Goal: Information Seeking & Learning: Learn about a topic

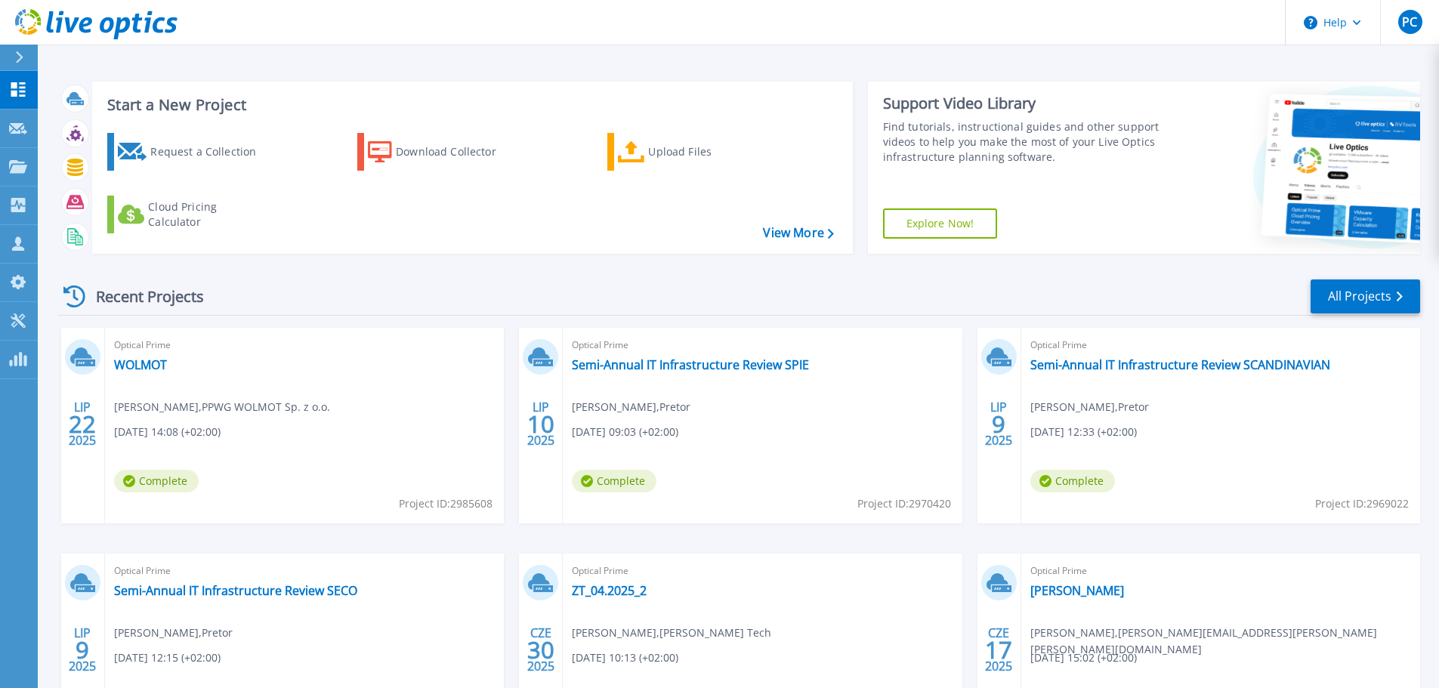
click at [1352, 320] on div "Recent Projects All Projects LIP 22 2025 Optical Prime WOLMOT Paweł Piec , PPWG…" at bounding box center [739, 529] width 1362 height 526
click at [1350, 298] on link "All Projects" at bounding box center [1366, 297] width 110 height 34
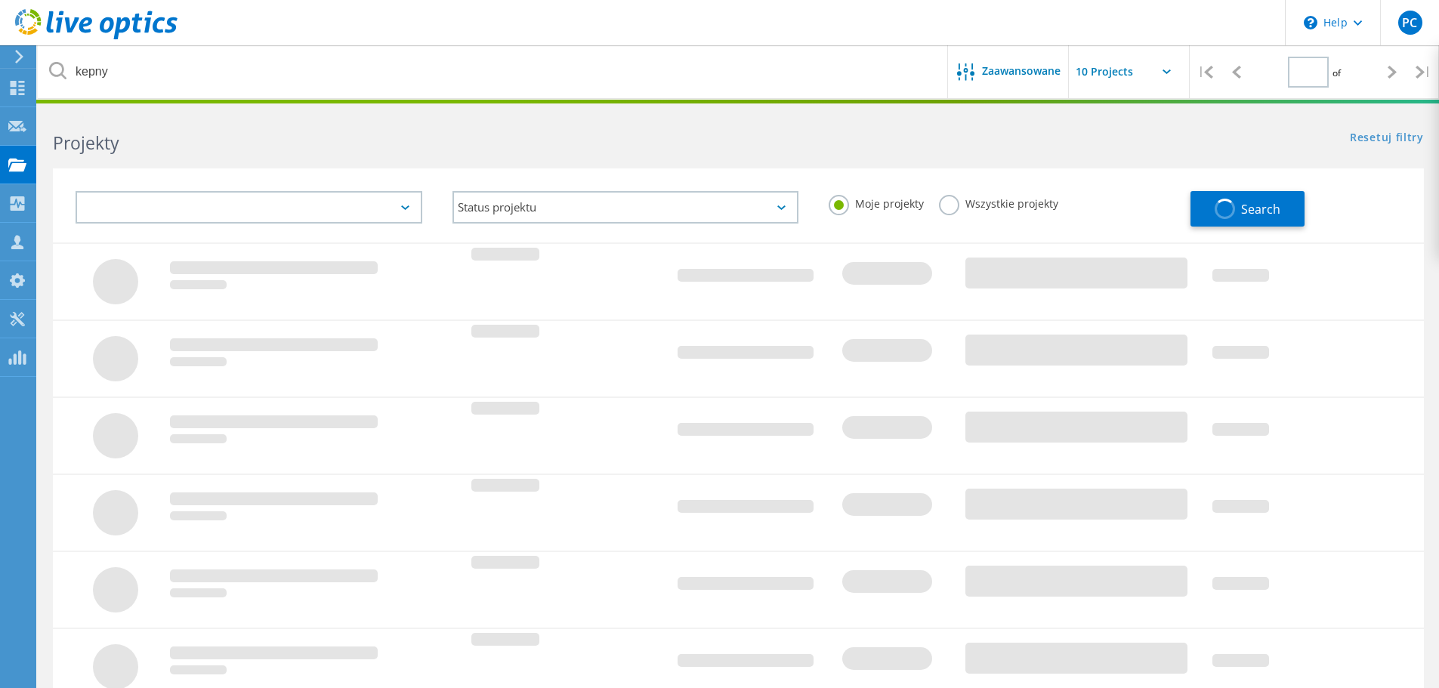
type input "1"
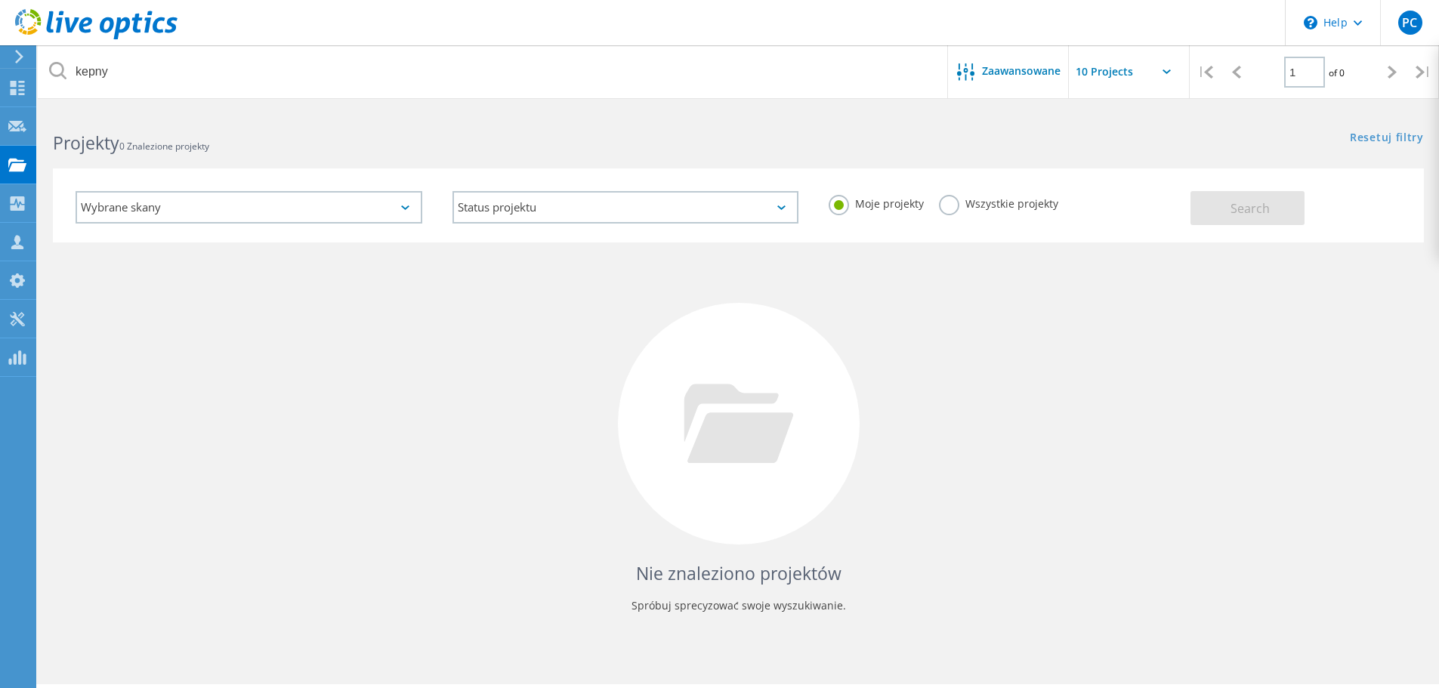
click at [956, 209] on label "Wszystkie projekty" at bounding box center [998, 202] width 119 height 14
click at [0, 0] on input "Wszystkie projekty" at bounding box center [0, 0] width 0 height 0
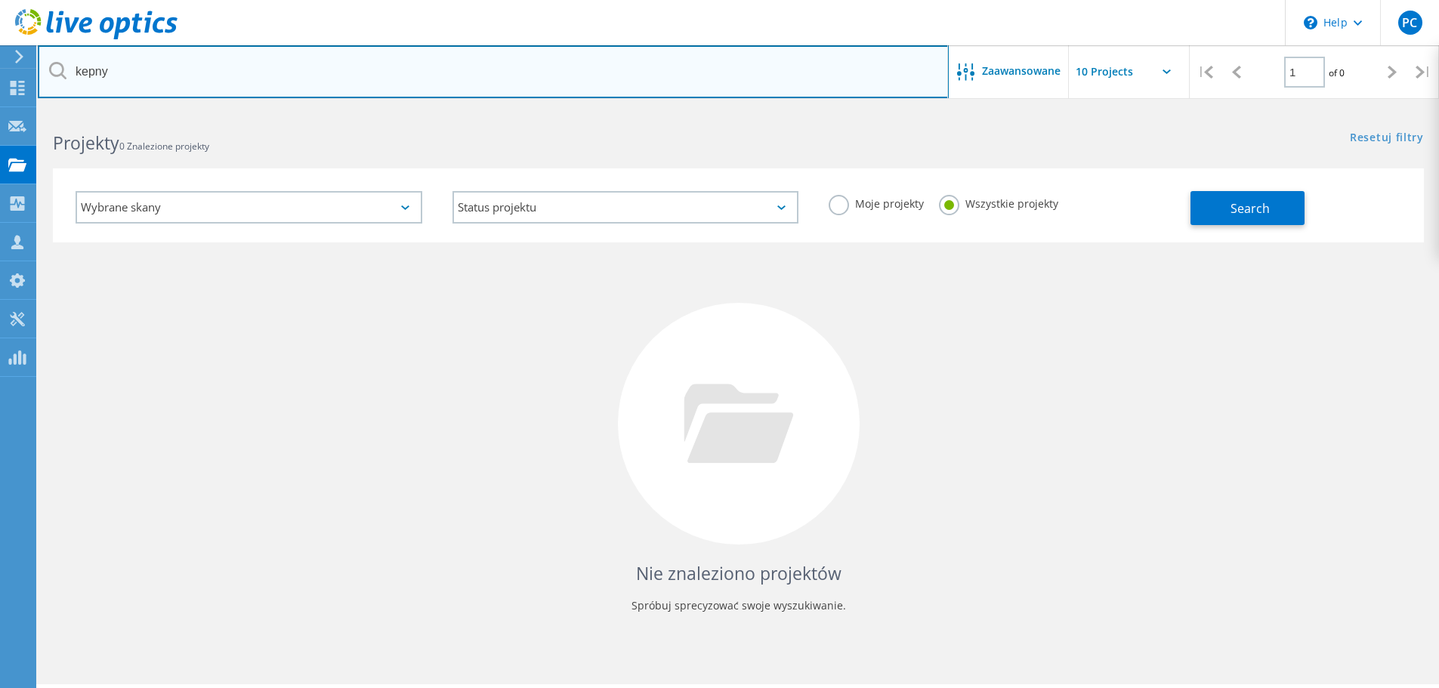
click at [448, 48] on input "kepny" at bounding box center [493, 71] width 911 height 53
drag, startPoint x: 436, startPoint y: 57, endPoint x: 0, endPoint y: 23, distance: 437.3
click at [0, 110] on div "\n Help Explore Helpful Articles Contact Support PC Członek zespołu partnera w …" at bounding box center [719, 420] width 1439 height 620
type input "koba"
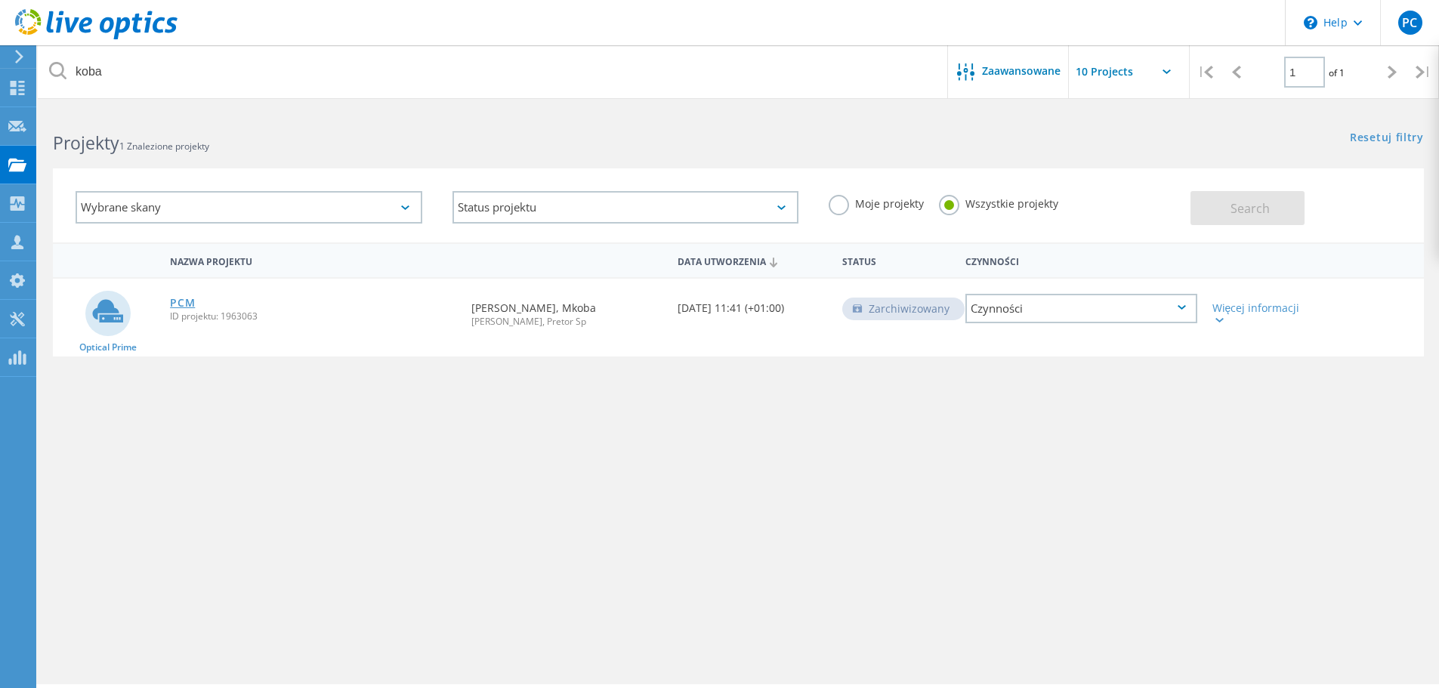
click at [177, 304] on link "PCM" at bounding box center [182, 303] width 25 height 11
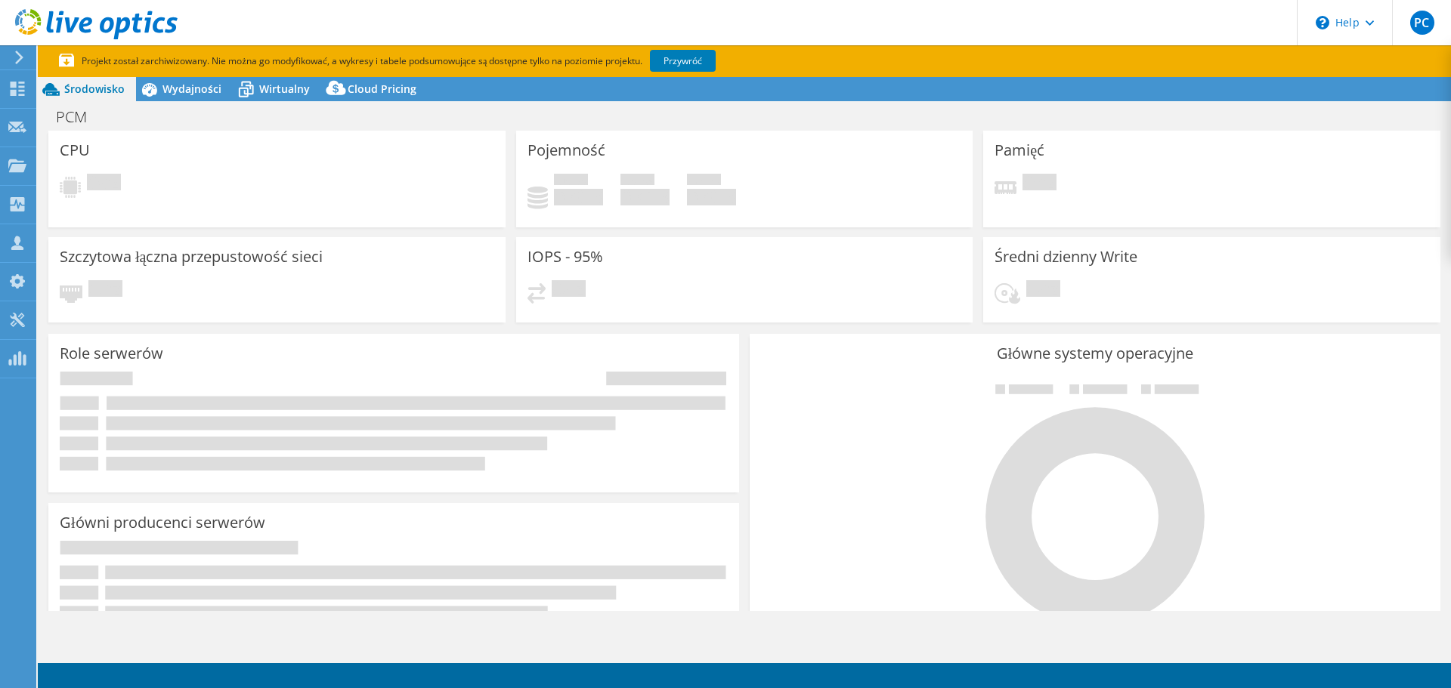
select select "USD"
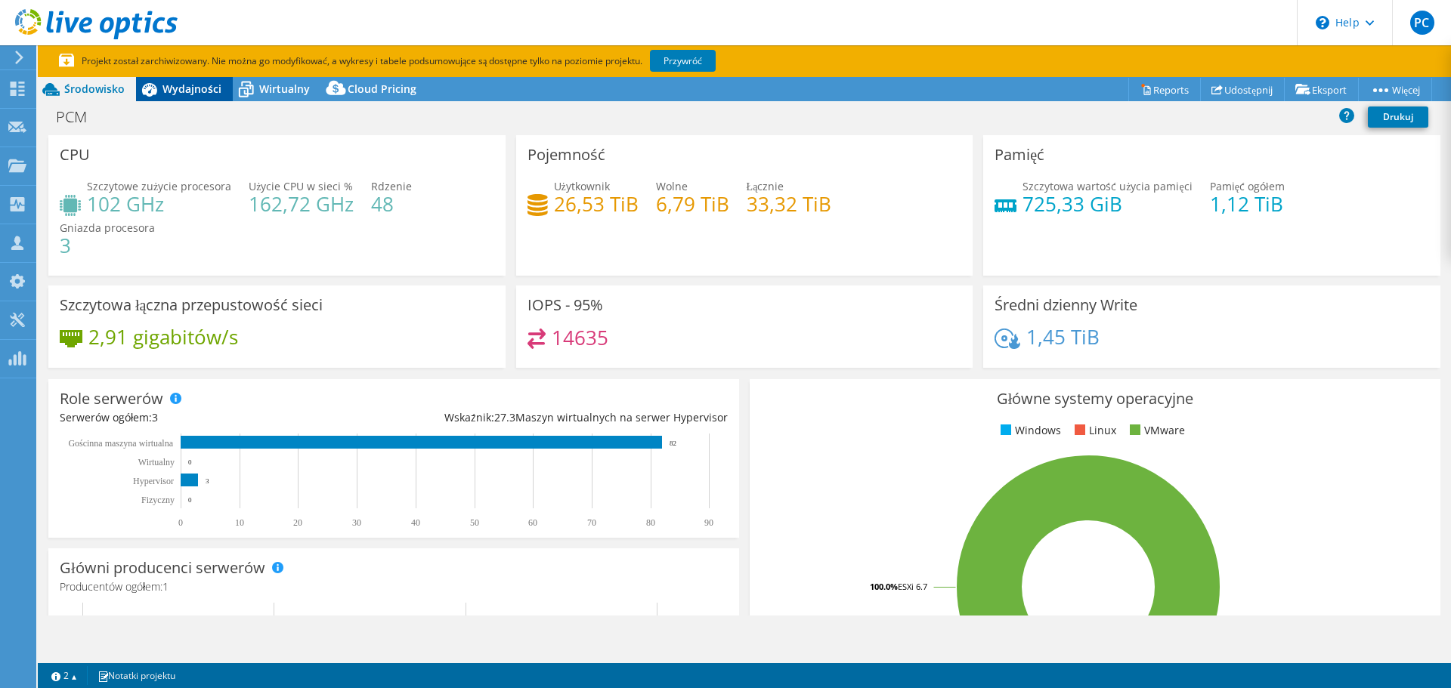
click at [207, 90] on span "Wydajności" at bounding box center [191, 89] width 59 height 14
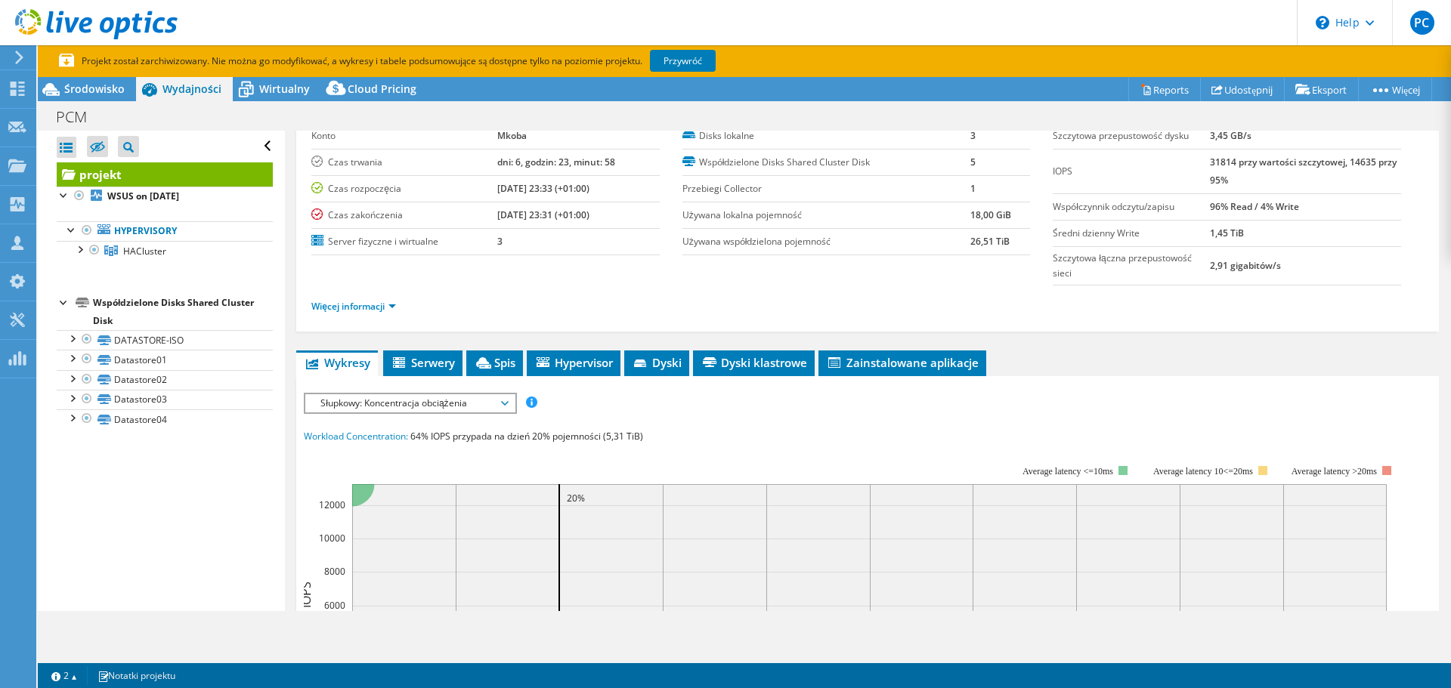
scroll to position [151, 0]
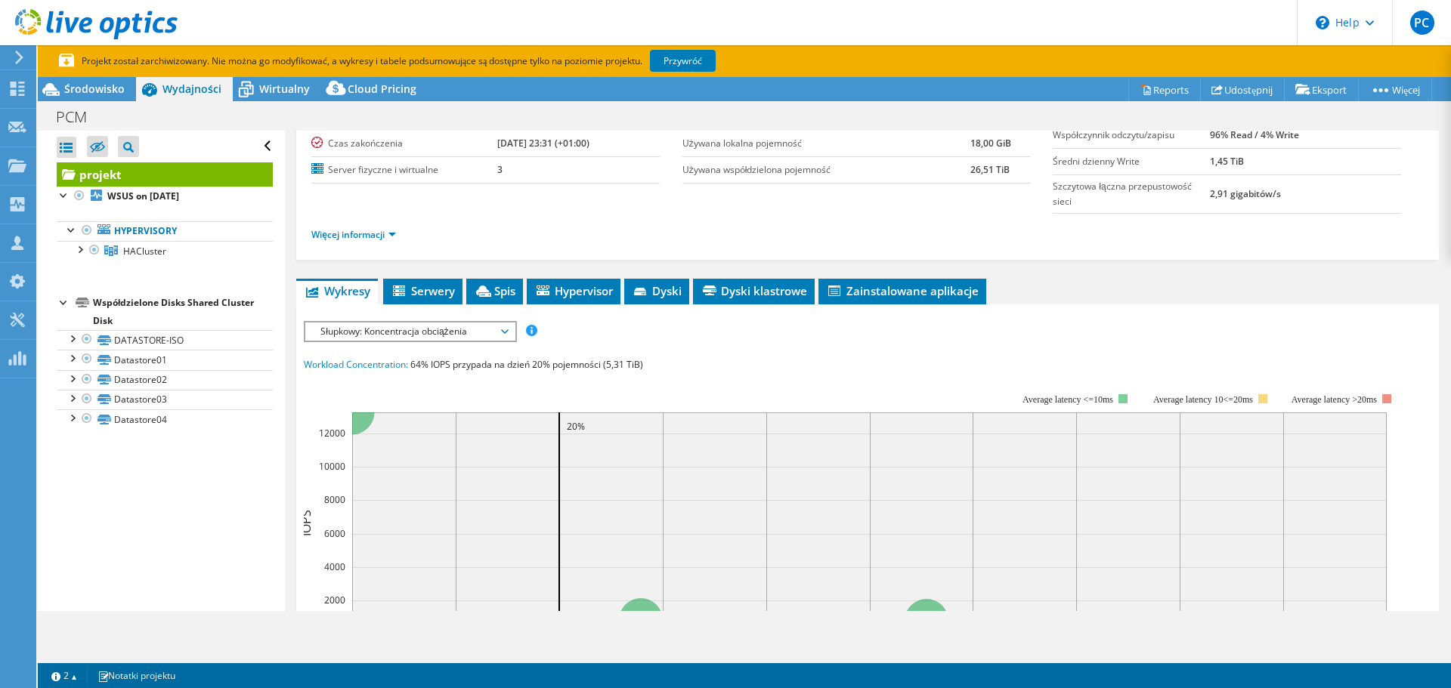
click at [382, 291] on ul "Wykresy Serwery Spis Hypervisor Dyski Dyski klastrowe Zainstalowane aplikacje" at bounding box center [867, 292] width 1142 height 26
click at [447, 288] on span "Serwery" at bounding box center [423, 290] width 64 height 15
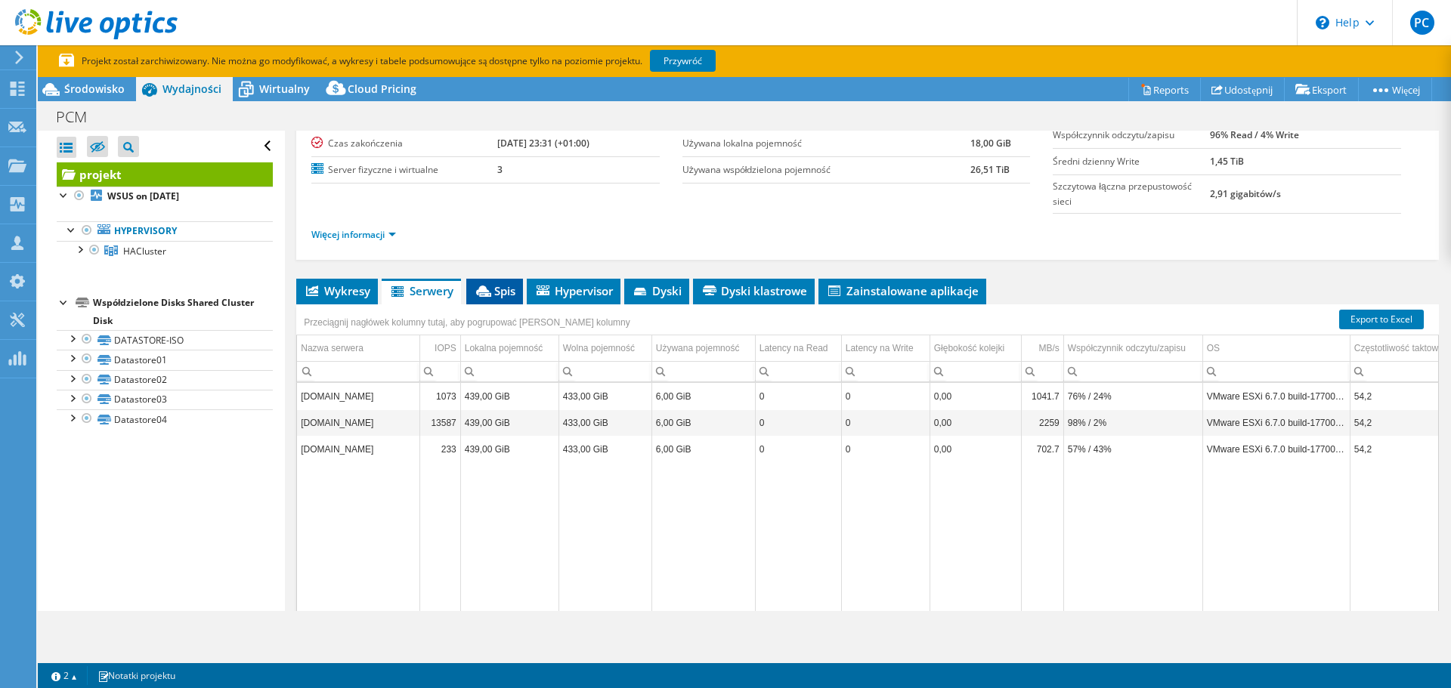
click at [512, 290] on span "Spis" at bounding box center [495, 290] width 42 height 15
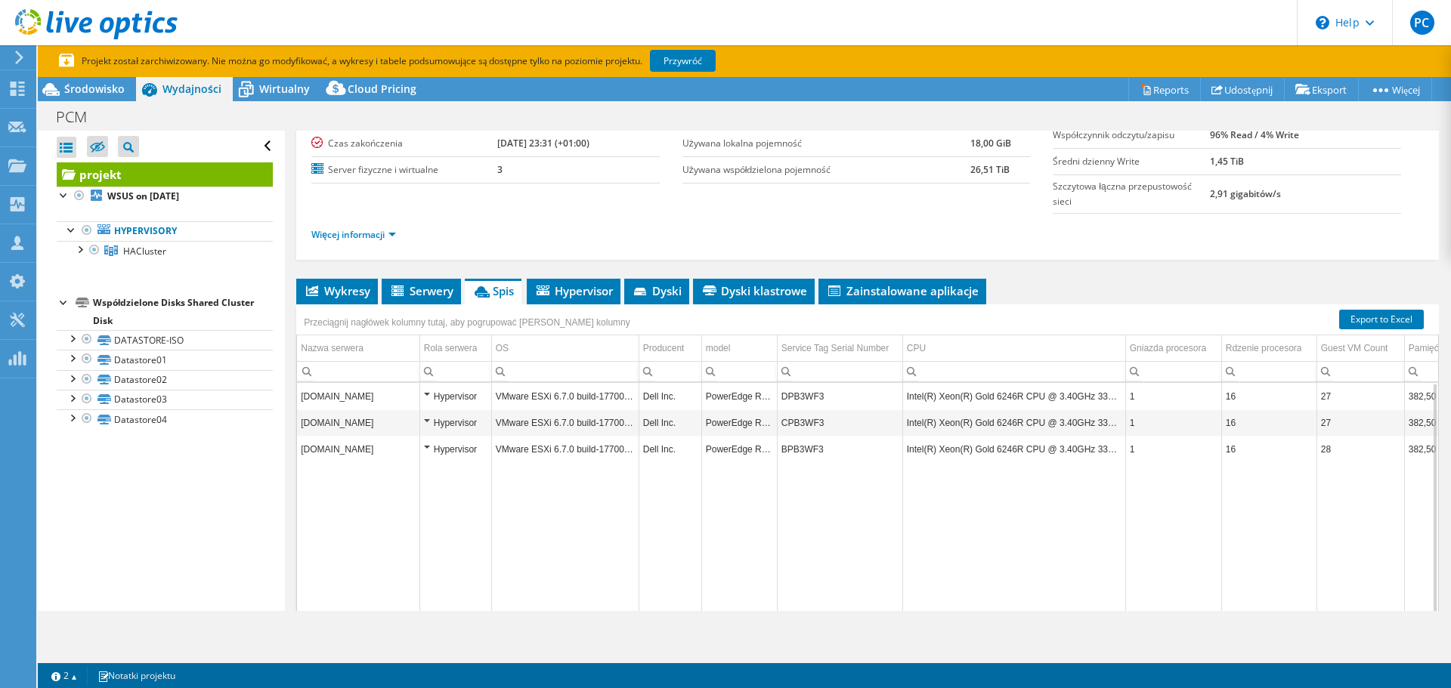
click at [795, 397] on td "DPB3WF3" at bounding box center [839, 396] width 125 height 26
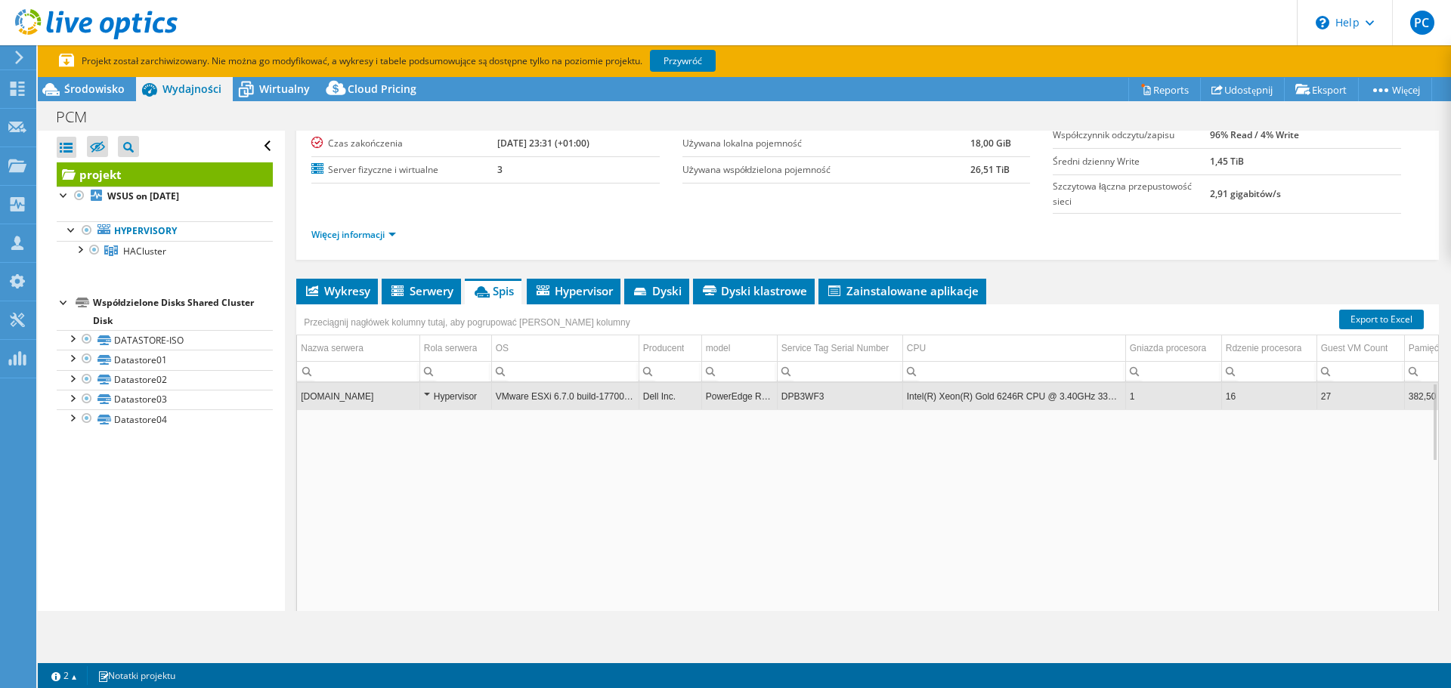
click at [795, 397] on td "DPB3WF3" at bounding box center [839, 396] width 125 height 26
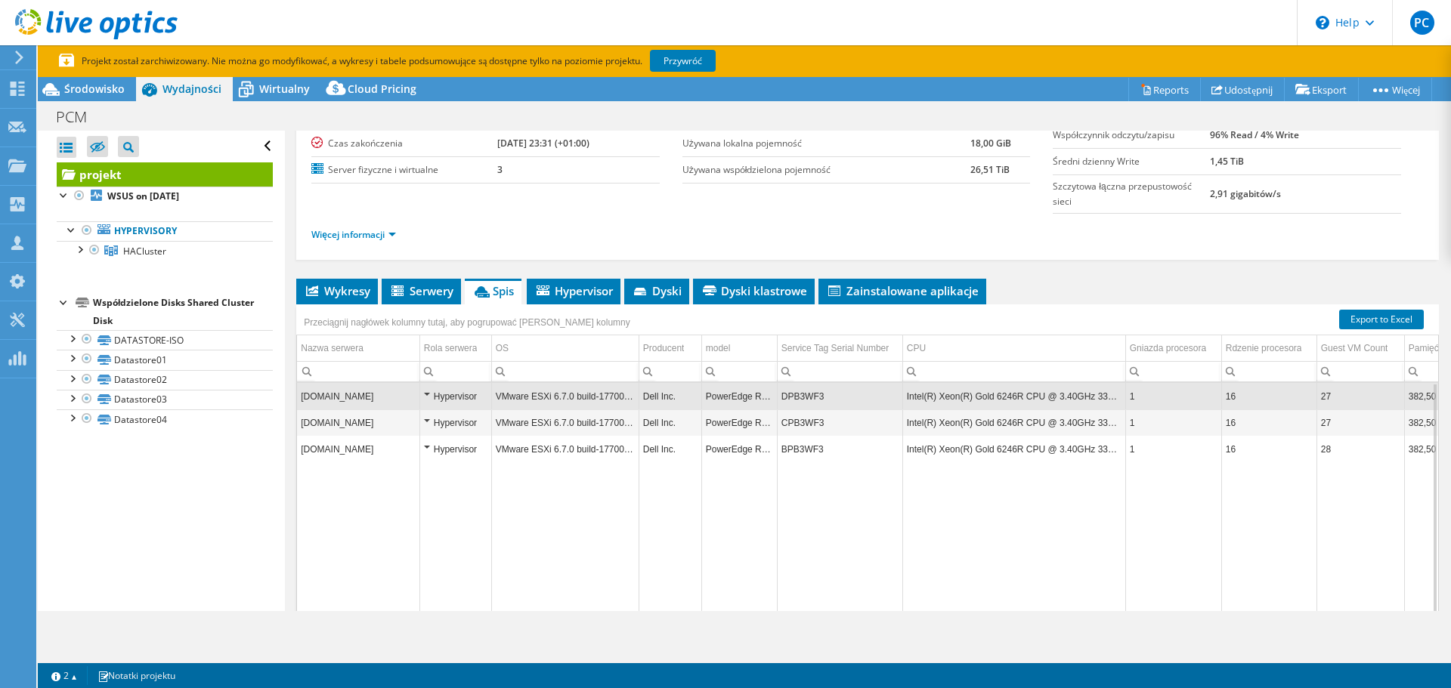
click at [795, 397] on td "DPB3WF3" at bounding box center [839, 396] width 125 height 26
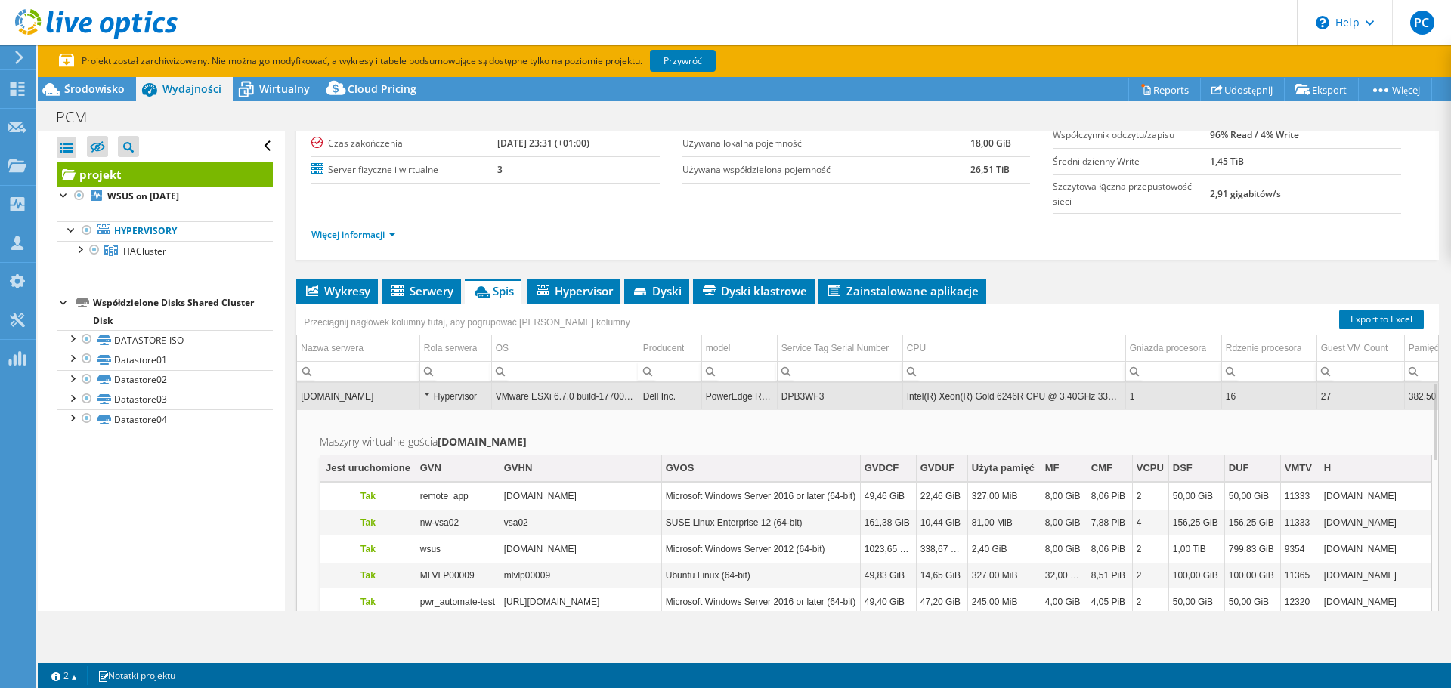
click at [795, 397] on td "DPB3WF3" at bounding box center [839, 396] width 125 height 26
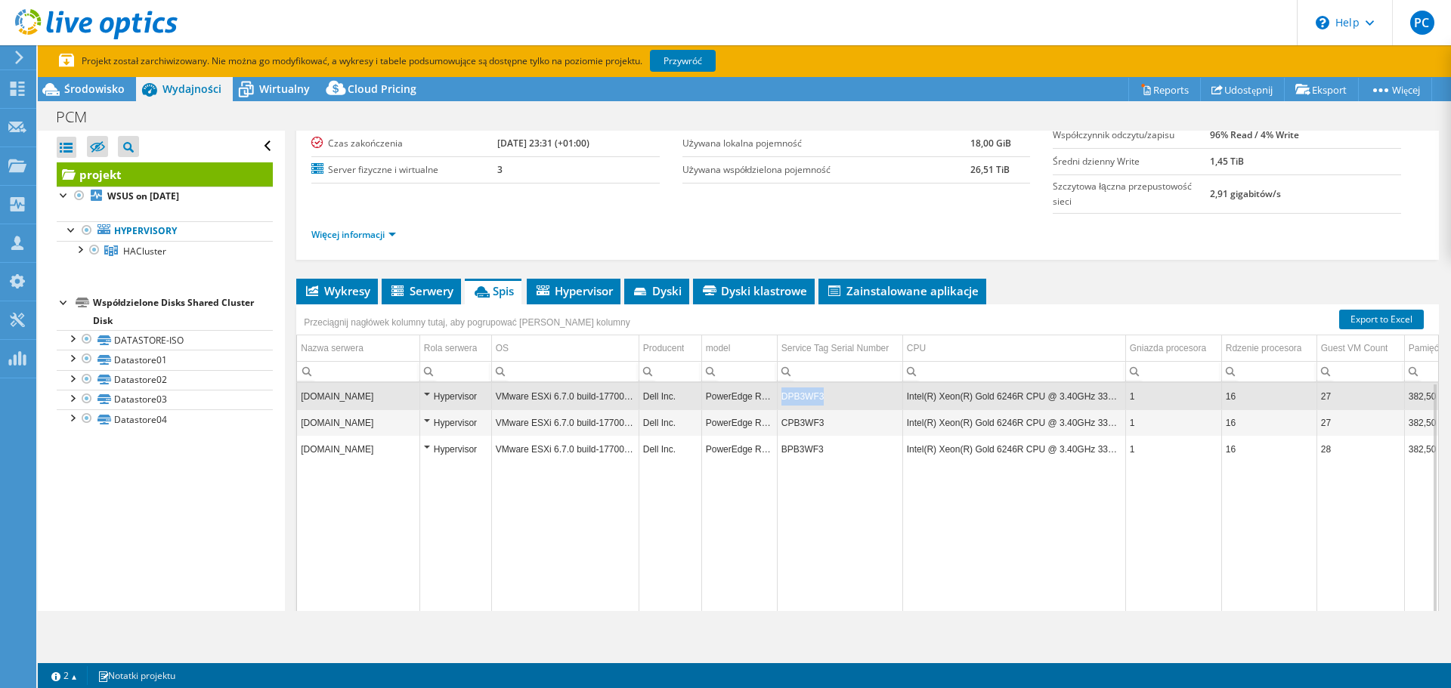
drag, startPoint x: 824, startPoint y: 399, endPoint x: 780, endPoint y: 394, distance: 44.1
click at [780, 394] on td "DPB3WF3" at bounding box center [839, 396] width 125 height 26
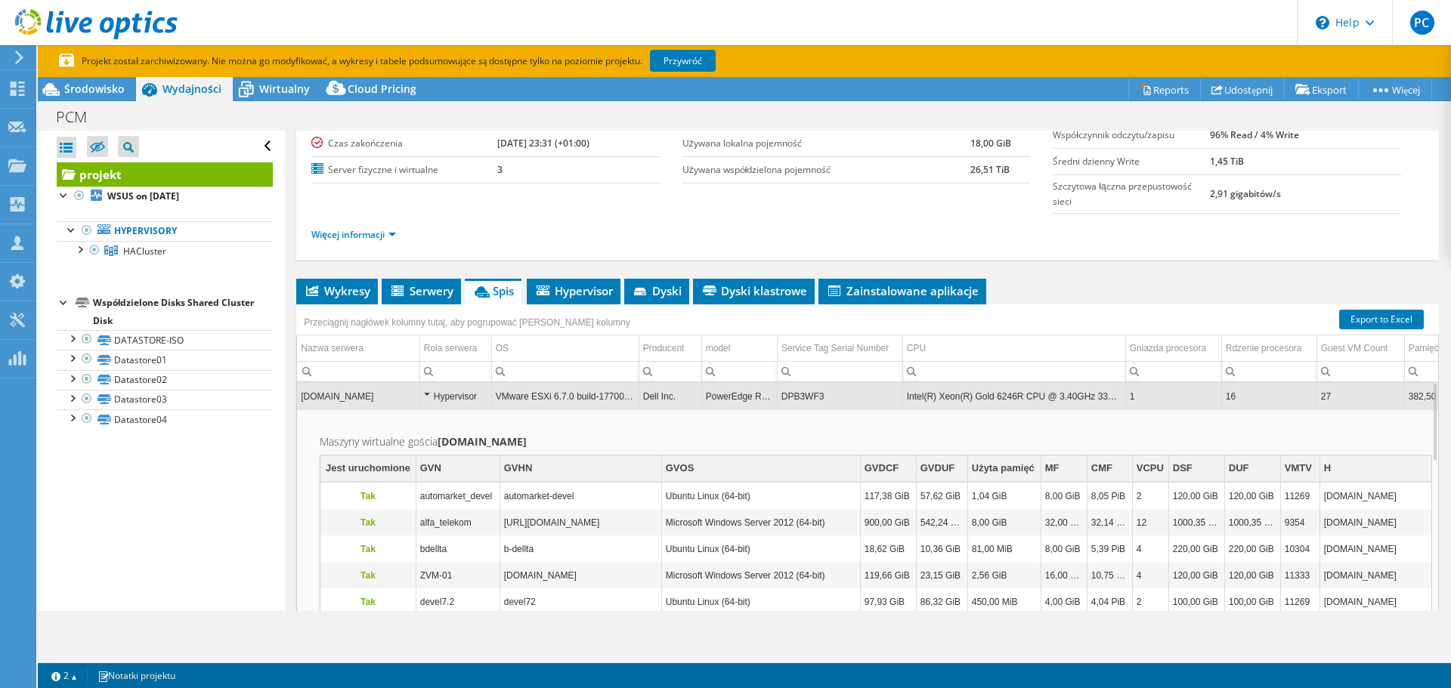
copy td "DPB3WF3"
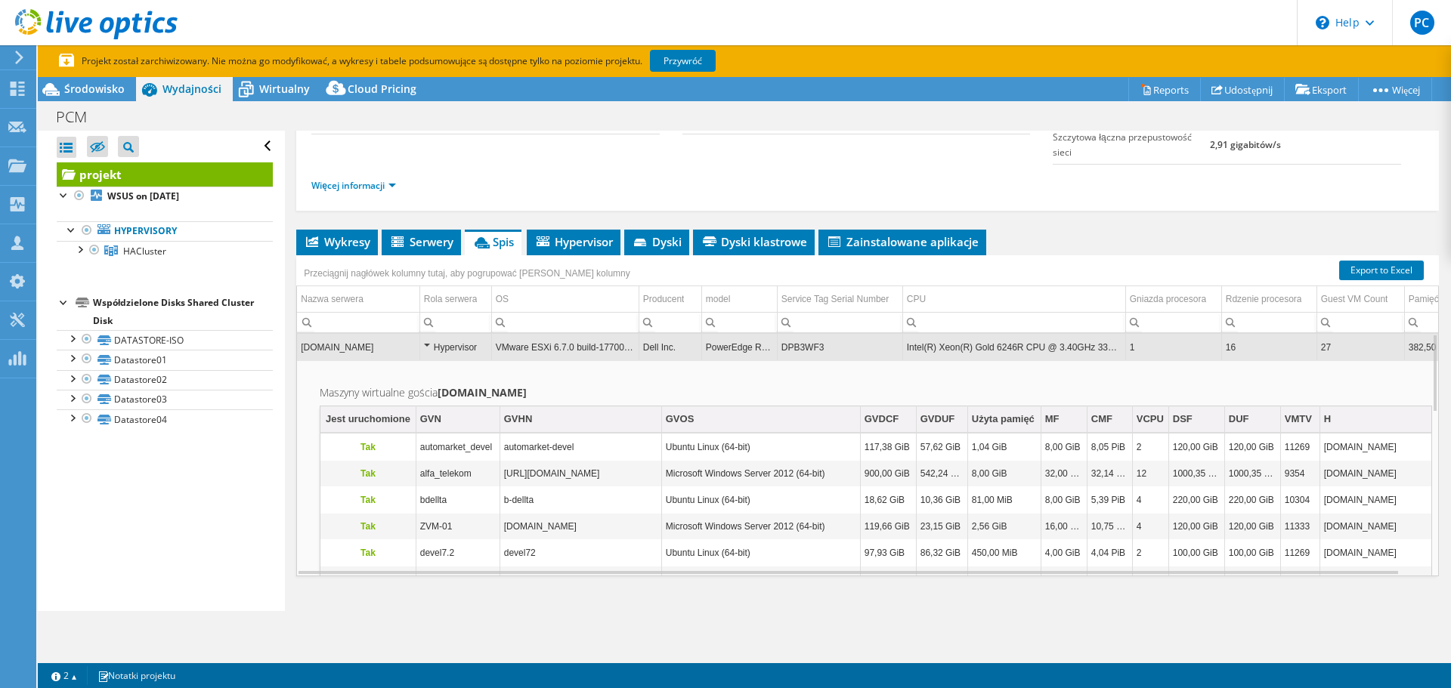
scroll to position [223, 0]
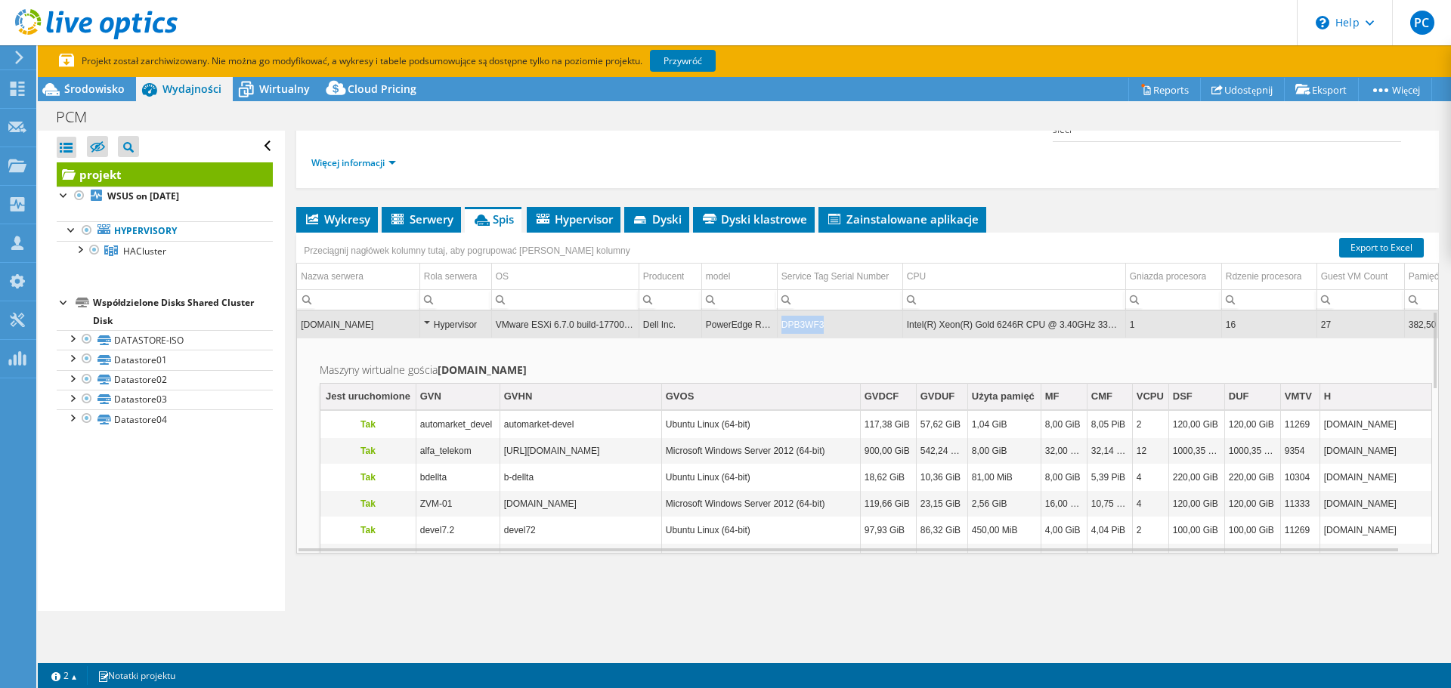
copy td "DPB3WF3"
drag, startPoint x: 820, startPoint y: 322, endPoint x: 782, endPoint y: 328, distance: 39.0
click at [782, 328] on td "DPB3WF3" at bounding box center [839, 324] width 125 height 26
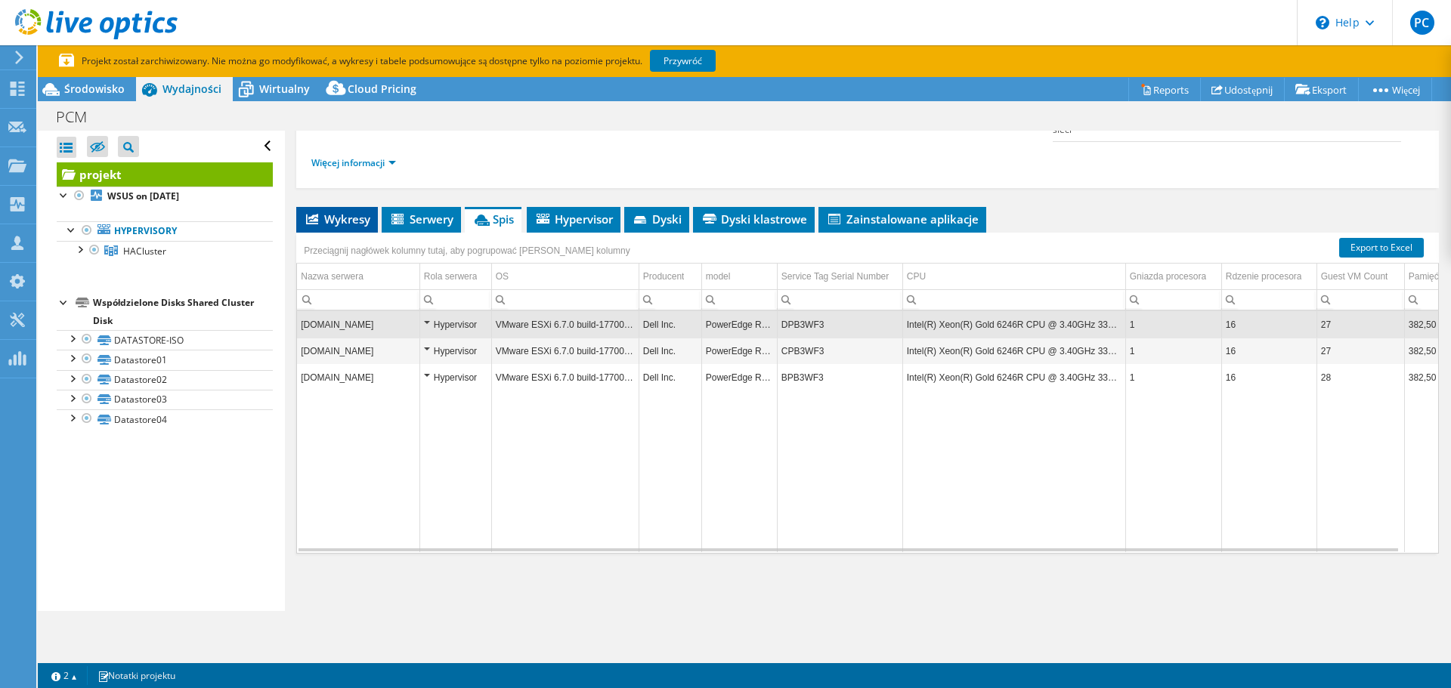
click at [317, 215] on icon at bounding box center [312, 219] width 12 height 11
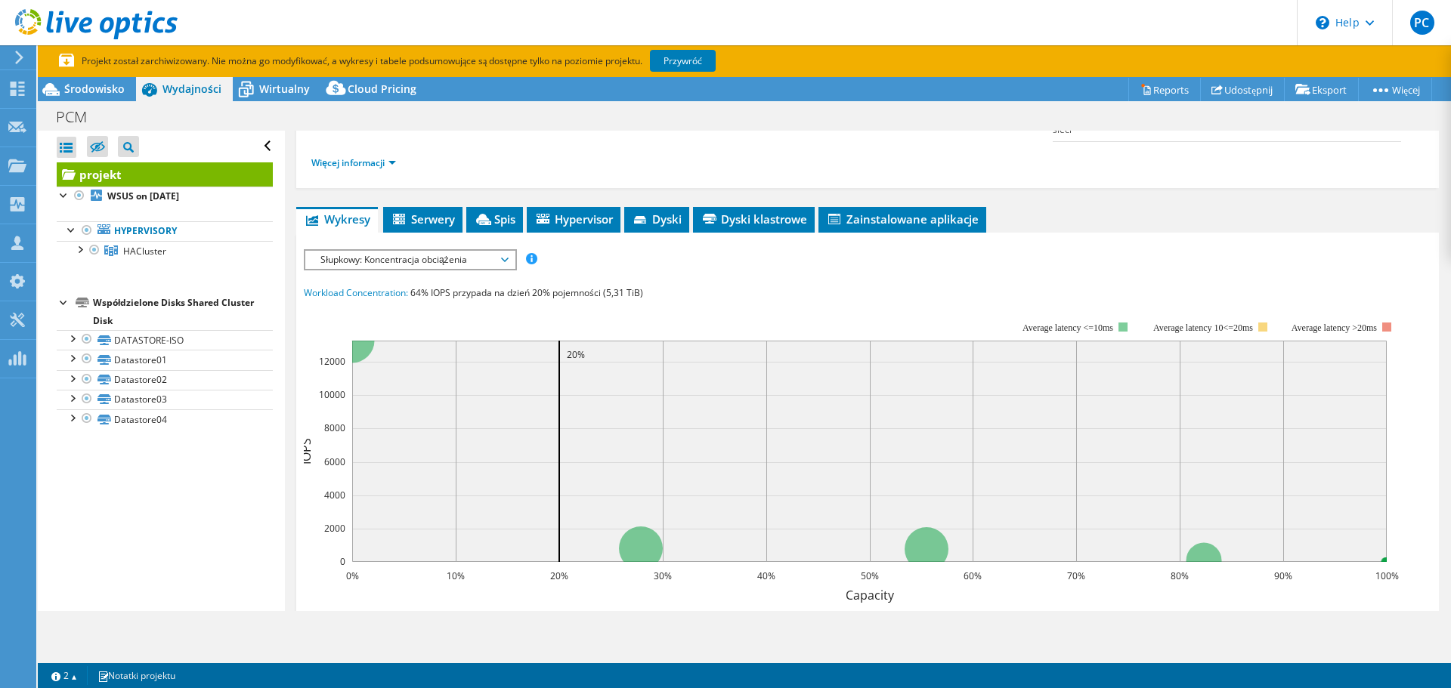
click at [403, 261] on span "Słupkowy: Koncentracja obciążenia" at bounding box center [410, 260] width 194 height 18
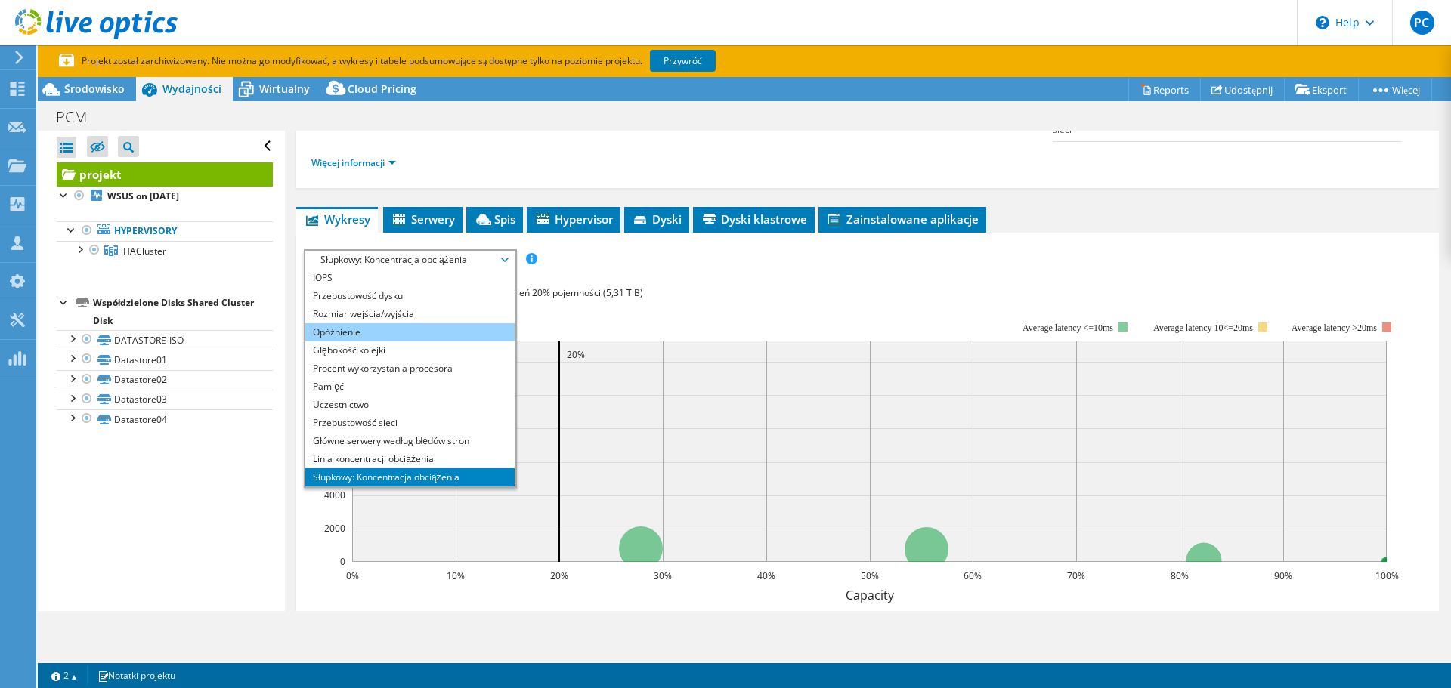
scroll to position [0, 0]
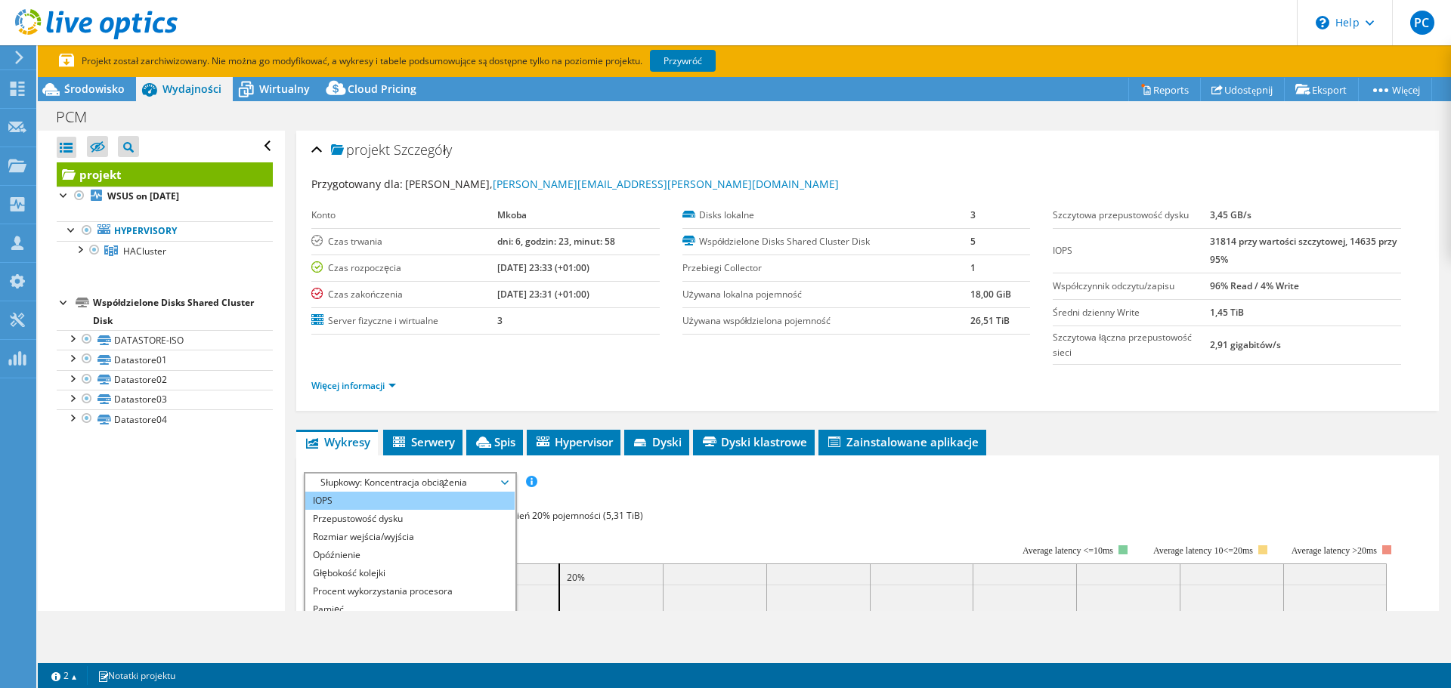
click at [369, 496] on li "IOPS" at bounding box center [409, 501] width 209 height 18
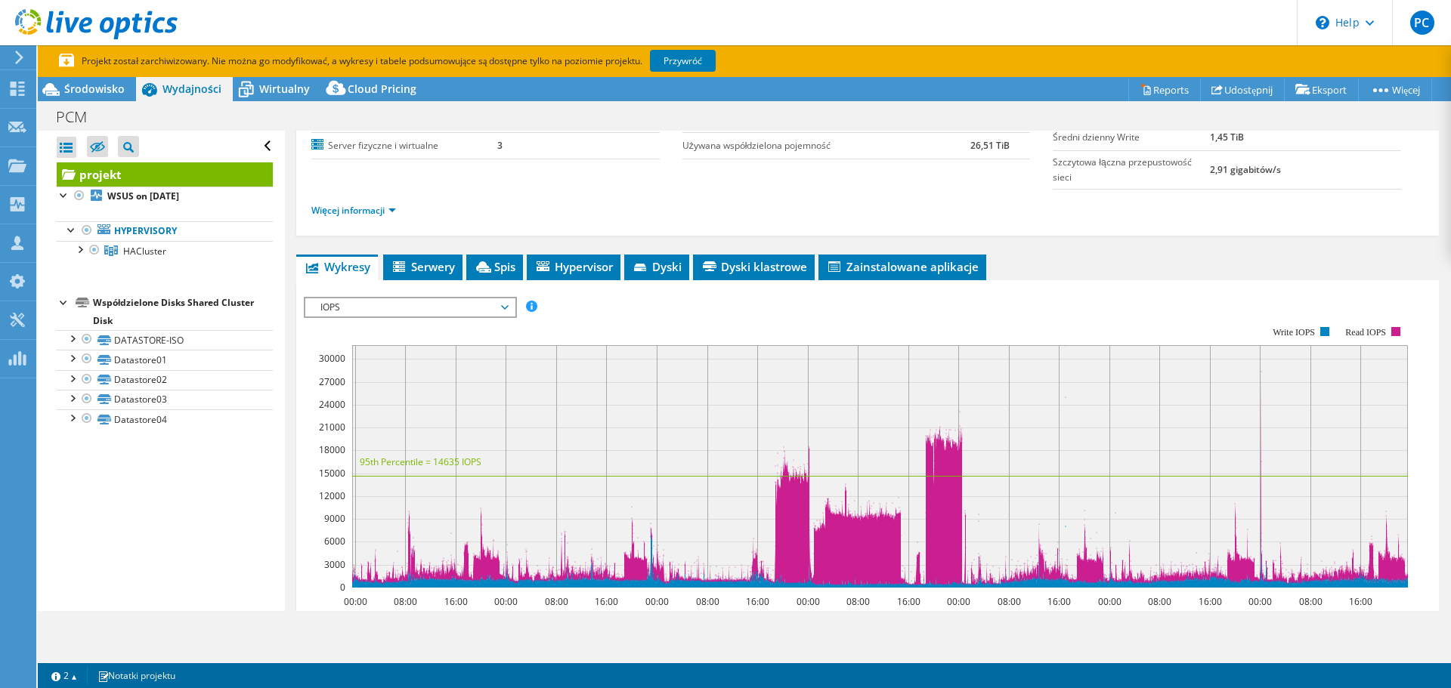
scroll to position [302, 0]
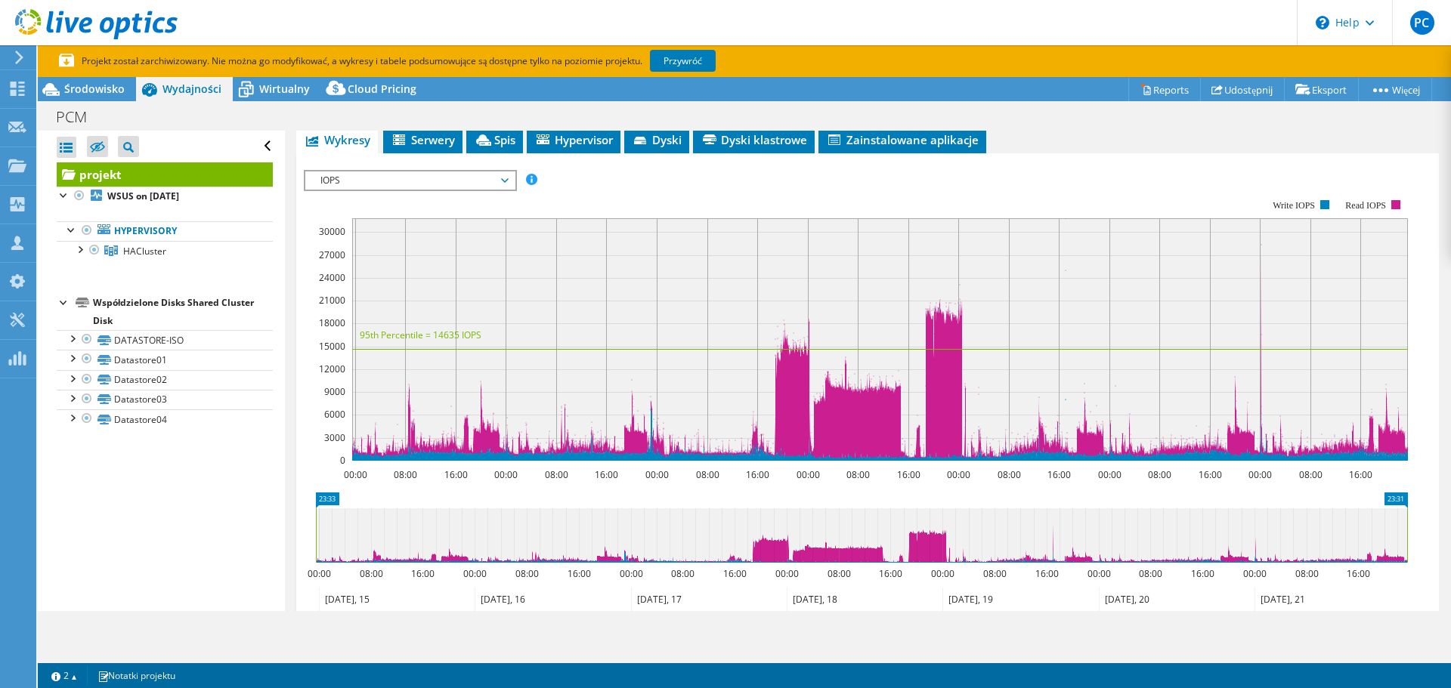
click at [450, 180] on span "IOPS" at bounding box center [410, 181] width 194 height 18
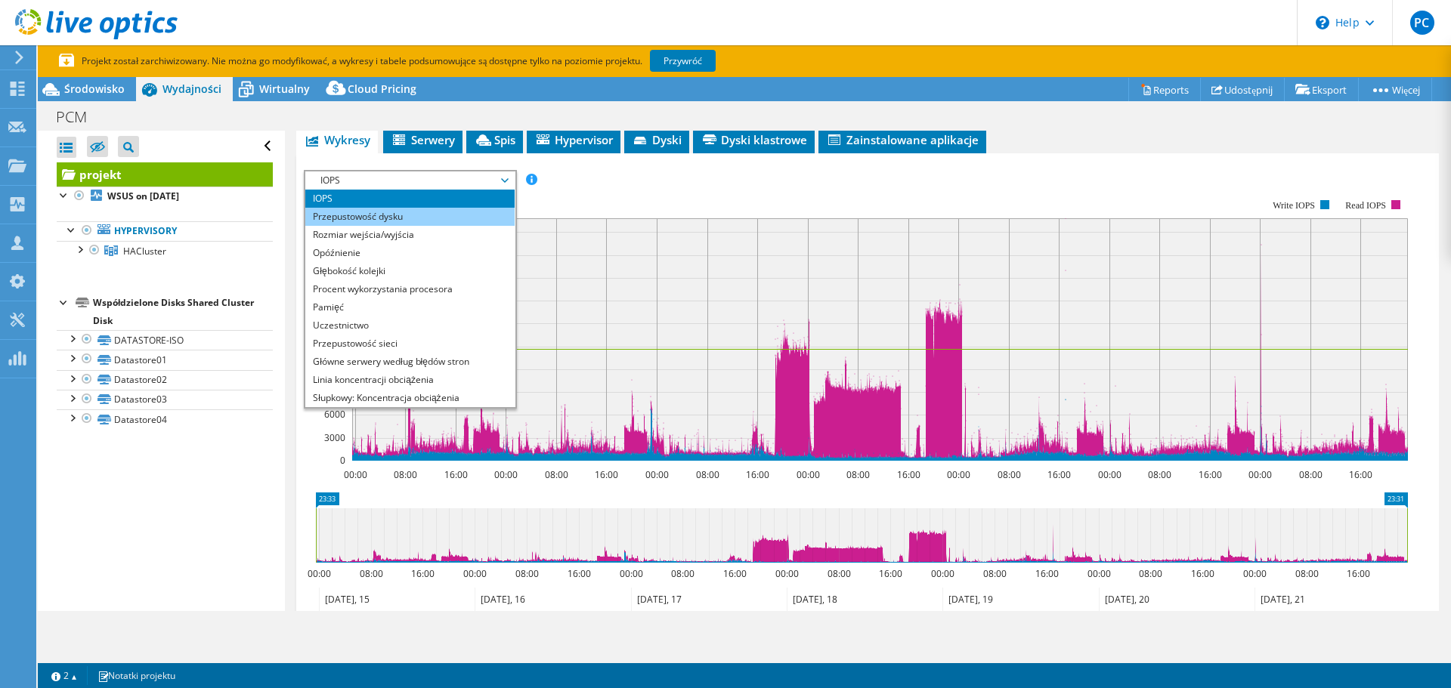
click at [421, 219] on li "Przepustowość dysku" at bounding box center [409, 217] width 209 height 18
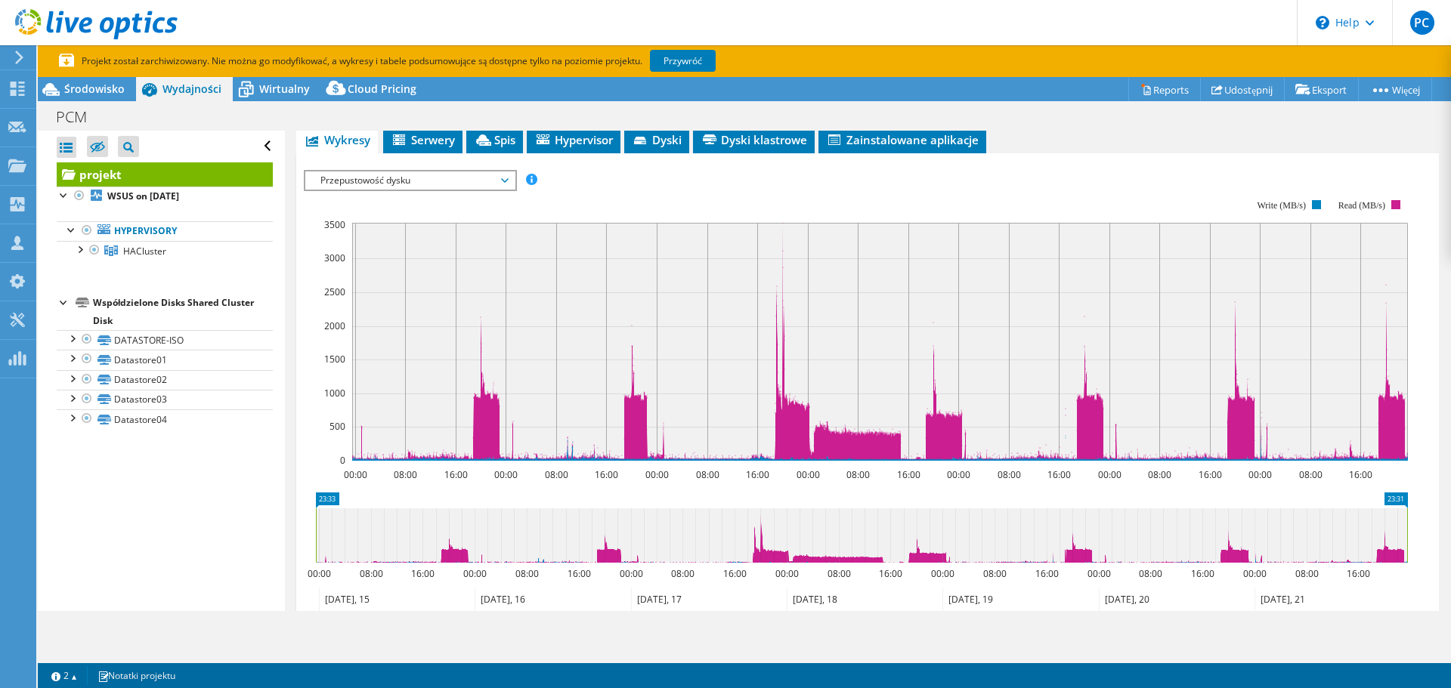
click at [418, 170] on div "Przepustowość dysku IOPS Przepustowość dysku Rozmiar wejścia/wyjścia Opóźnienie…" at bounding box center [410, 180] width 213 height 21
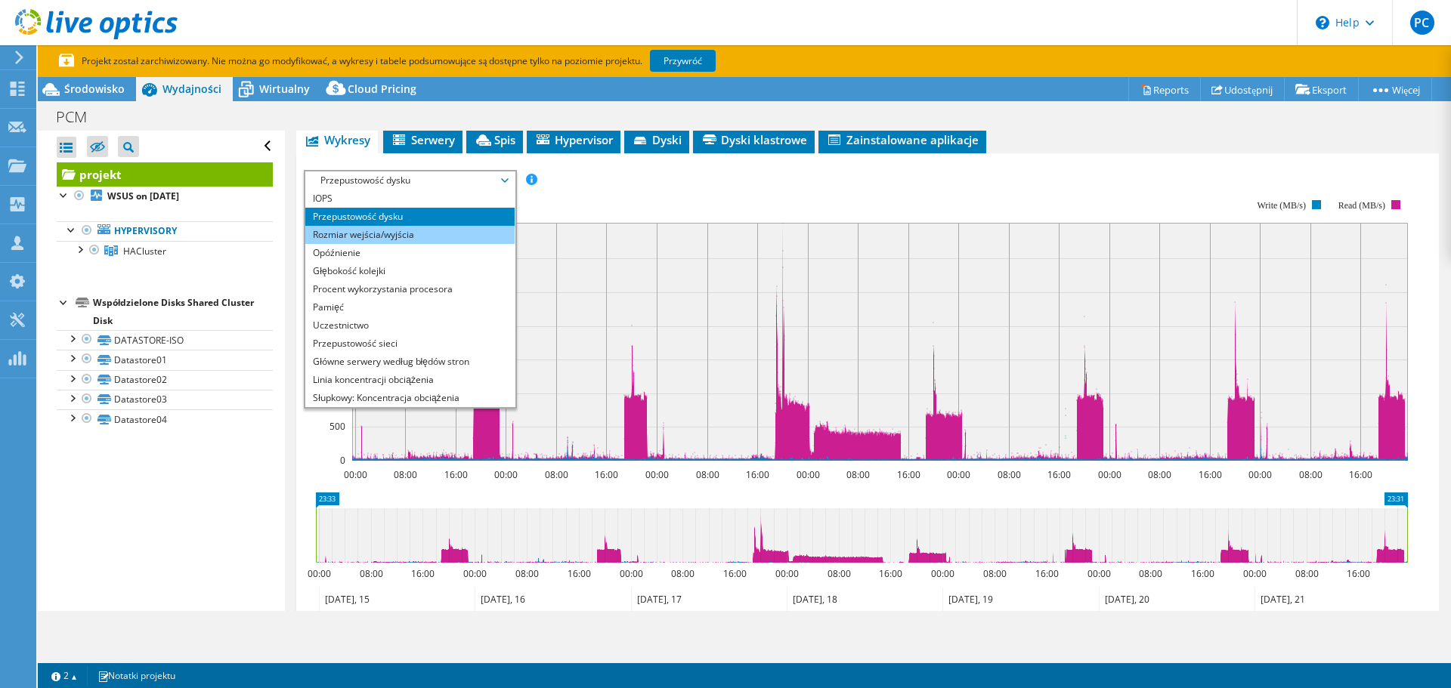
click at [405, 236] on li "Rozmiar wejścia/wyjścia" at bounding box center [409, 235] width 209 height 18
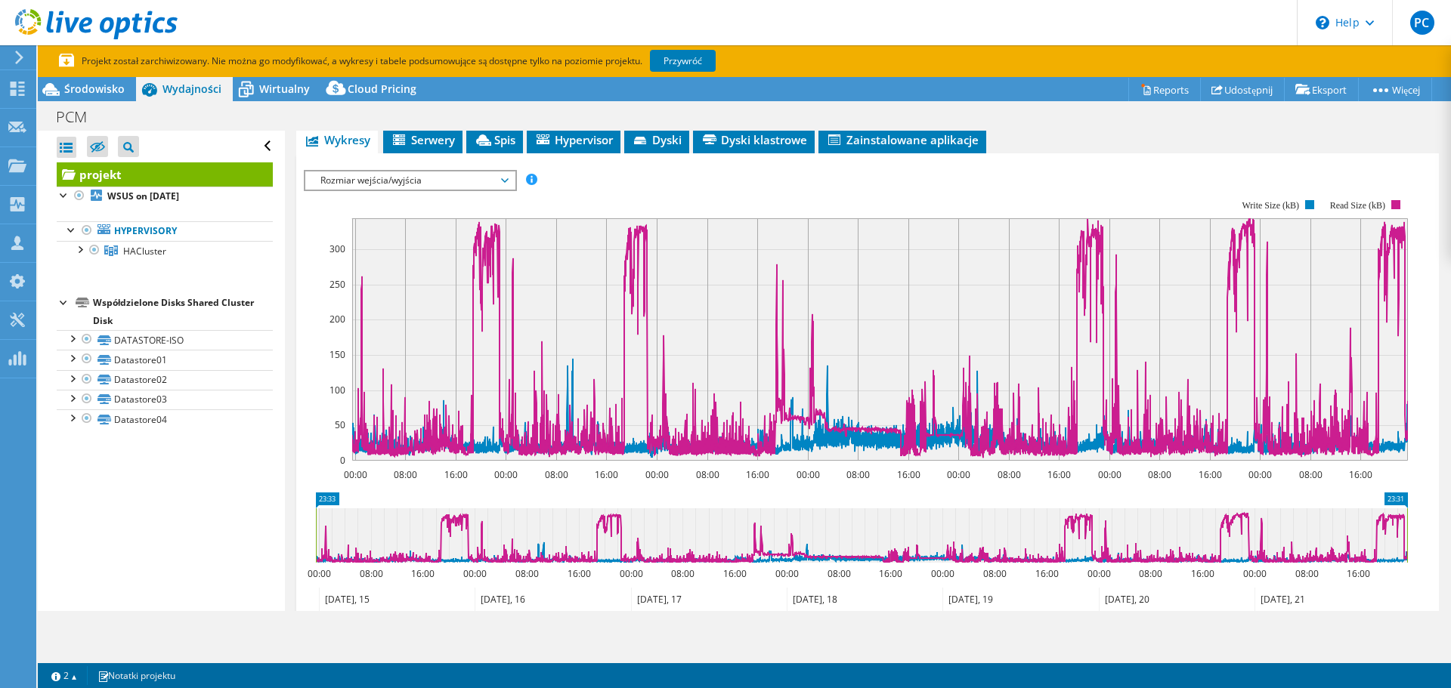
click at [417, 183] on span "Rozmiar wejścia/wyjścia" at bounding box center [410, 181] width 194 height 18
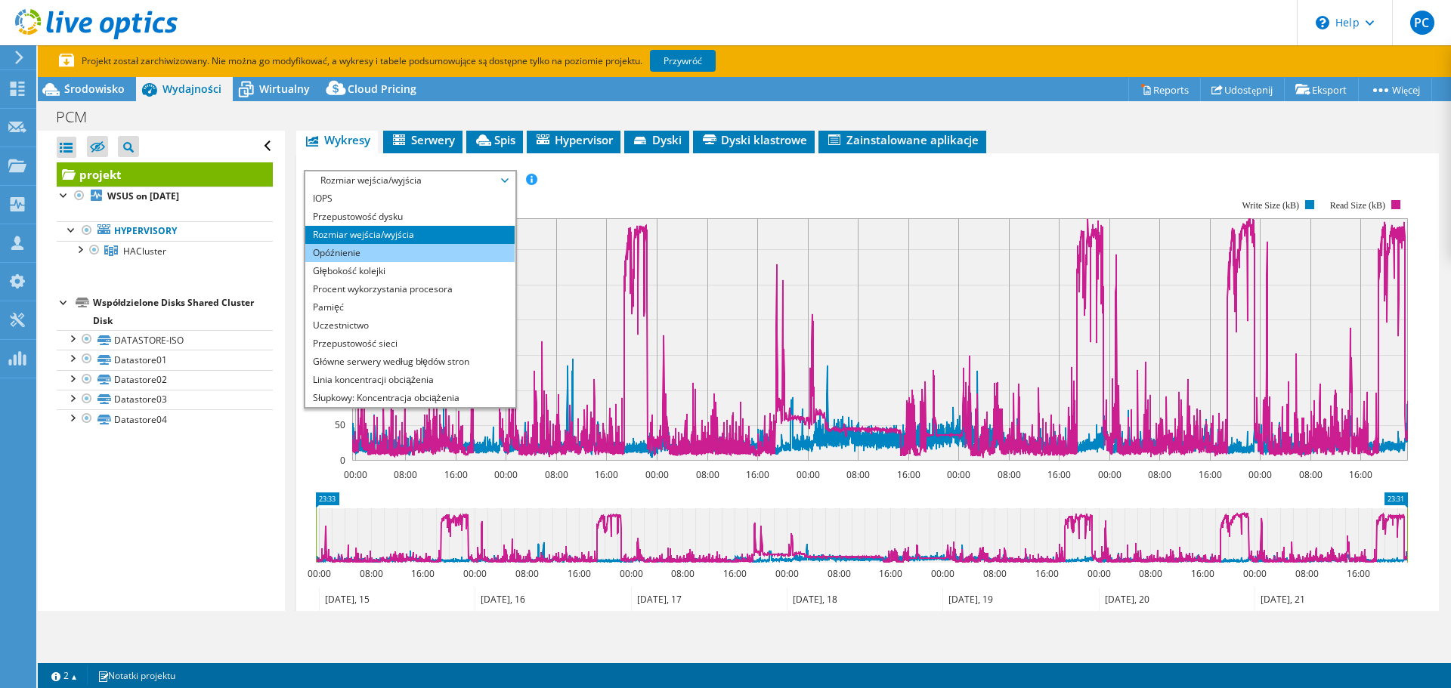
click at [371, 253] on li "Opóźnienie" at bounding box center [409, 253] width 209 height 18
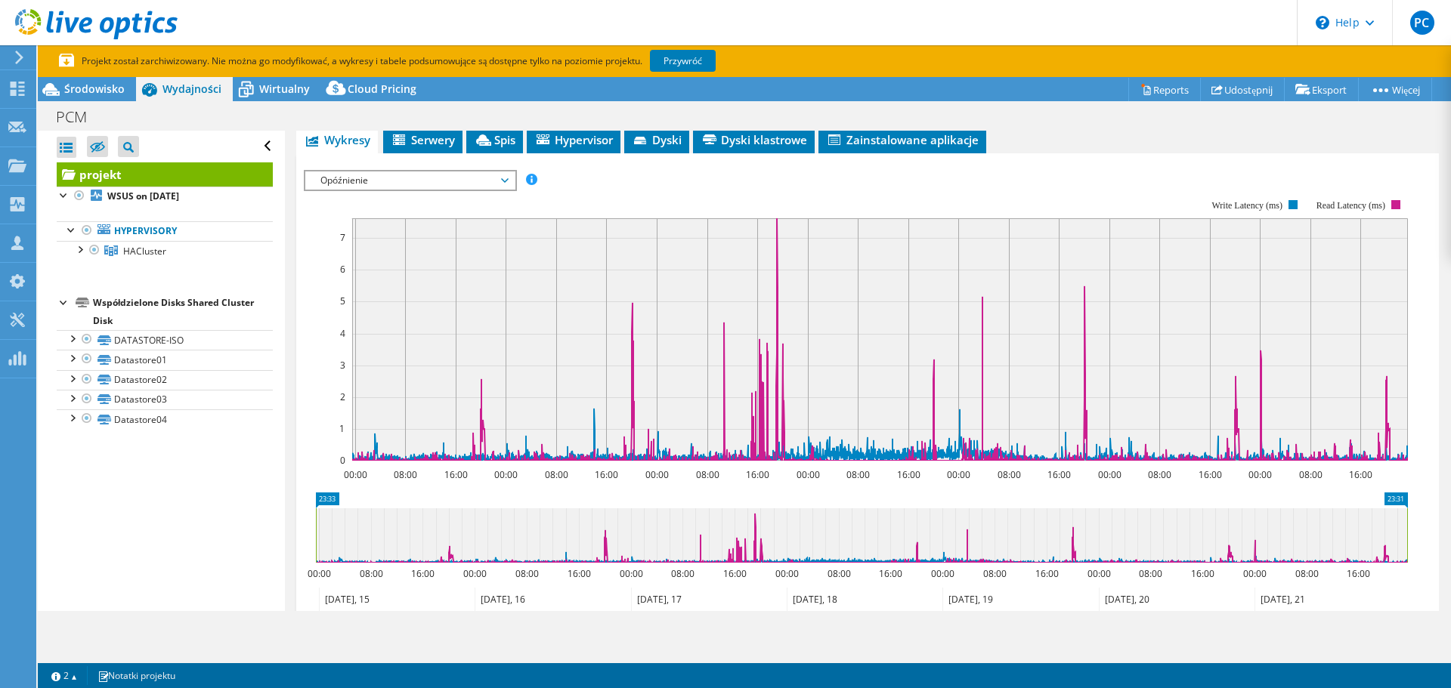
click at [405, 175] on span "Opóźnienie" at bounding box center [410, 181] width 194 height 18
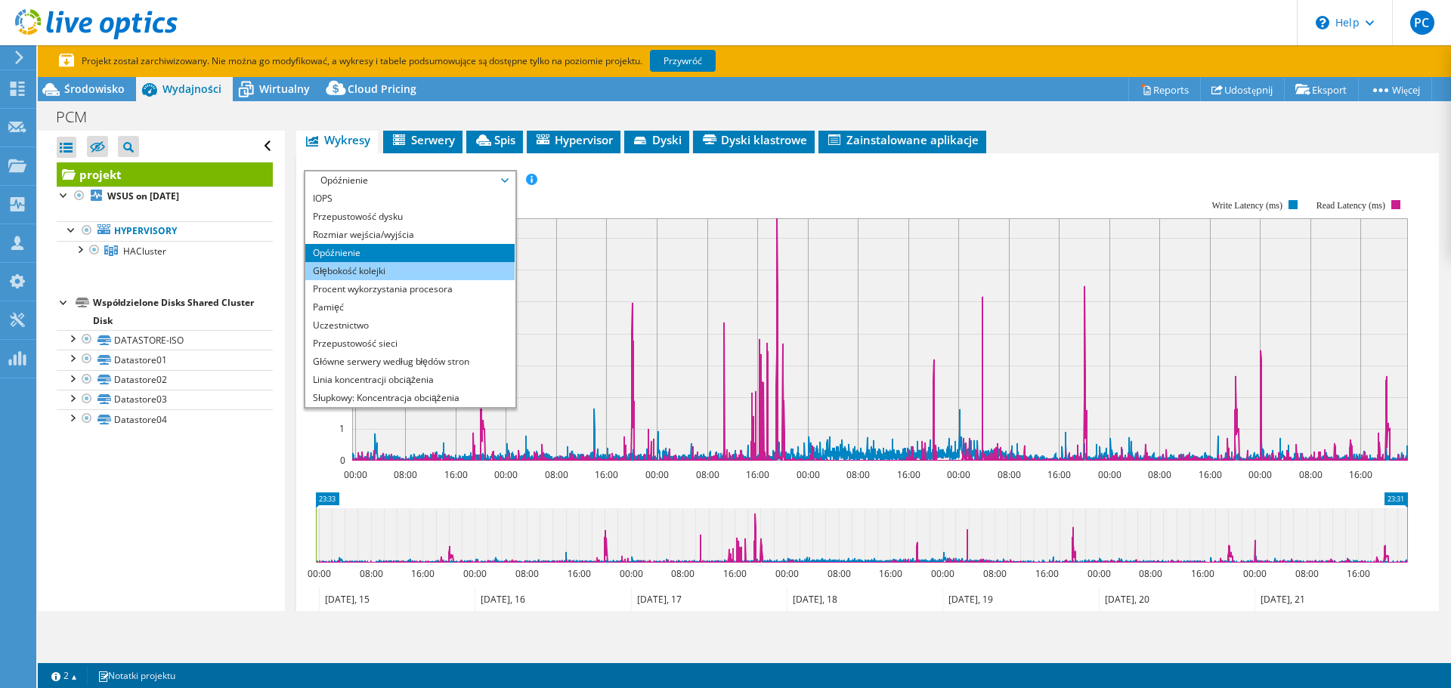
click at [389, 268] on li "Głębokość kolejki" at bounding box center [409, 271] width 209 height 18
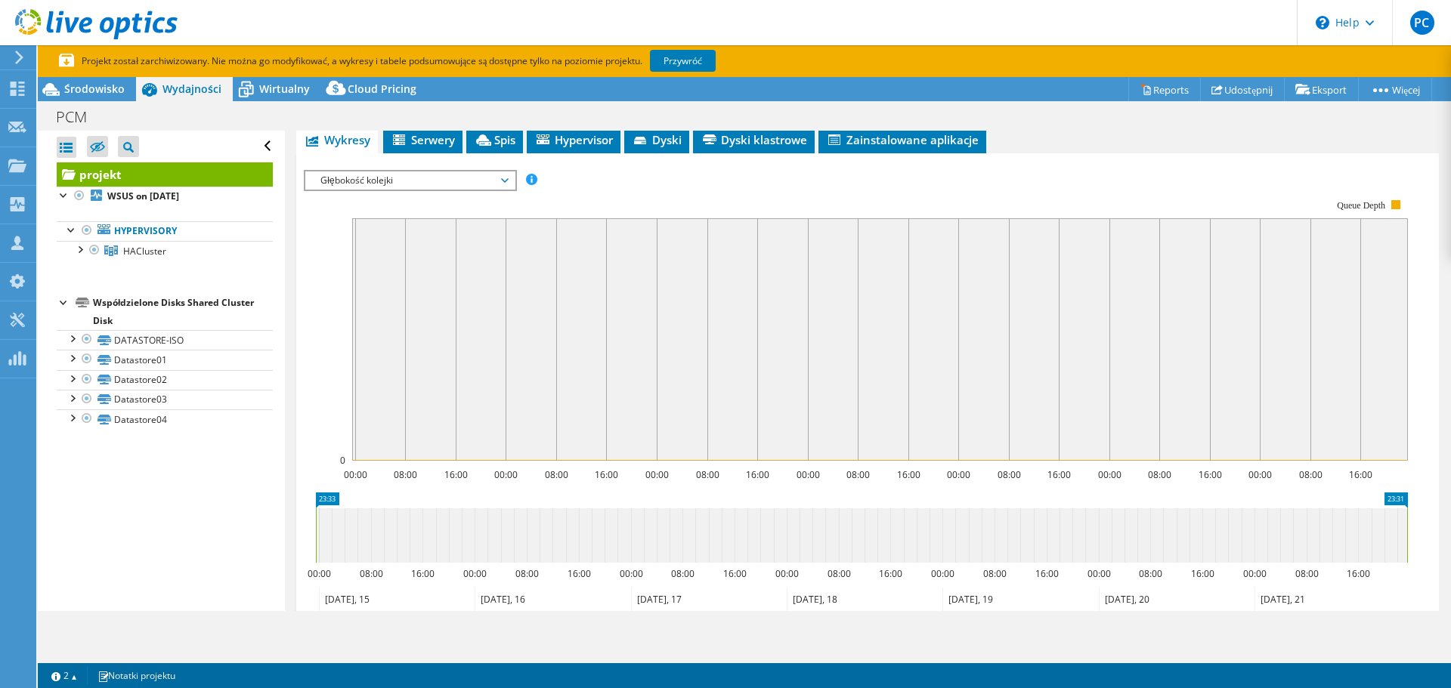
click at [409, 178] on span "Głębokość kolejki" at bounding box center [410, 181] width 194 height 18
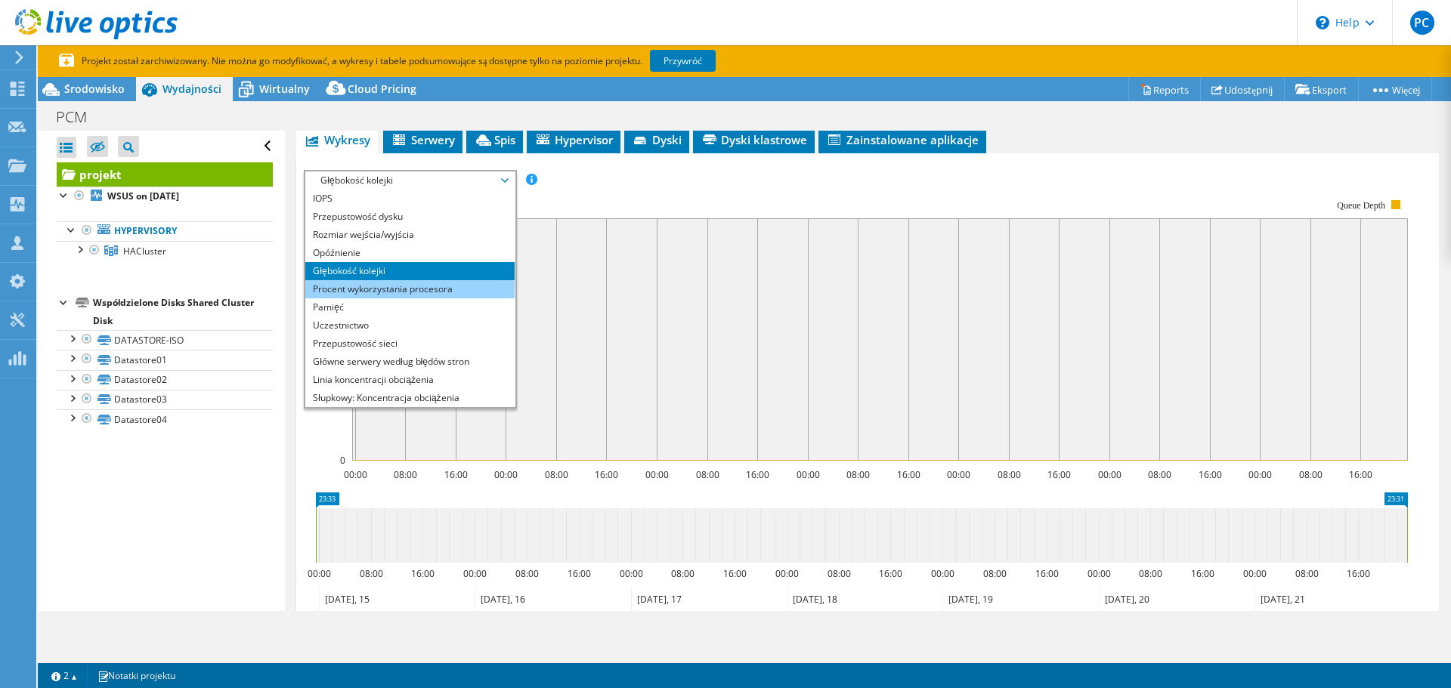
click at [374, 293] on li "Procent wykorzystania procesora" at bounding box center [409, 289] width 209 height 18
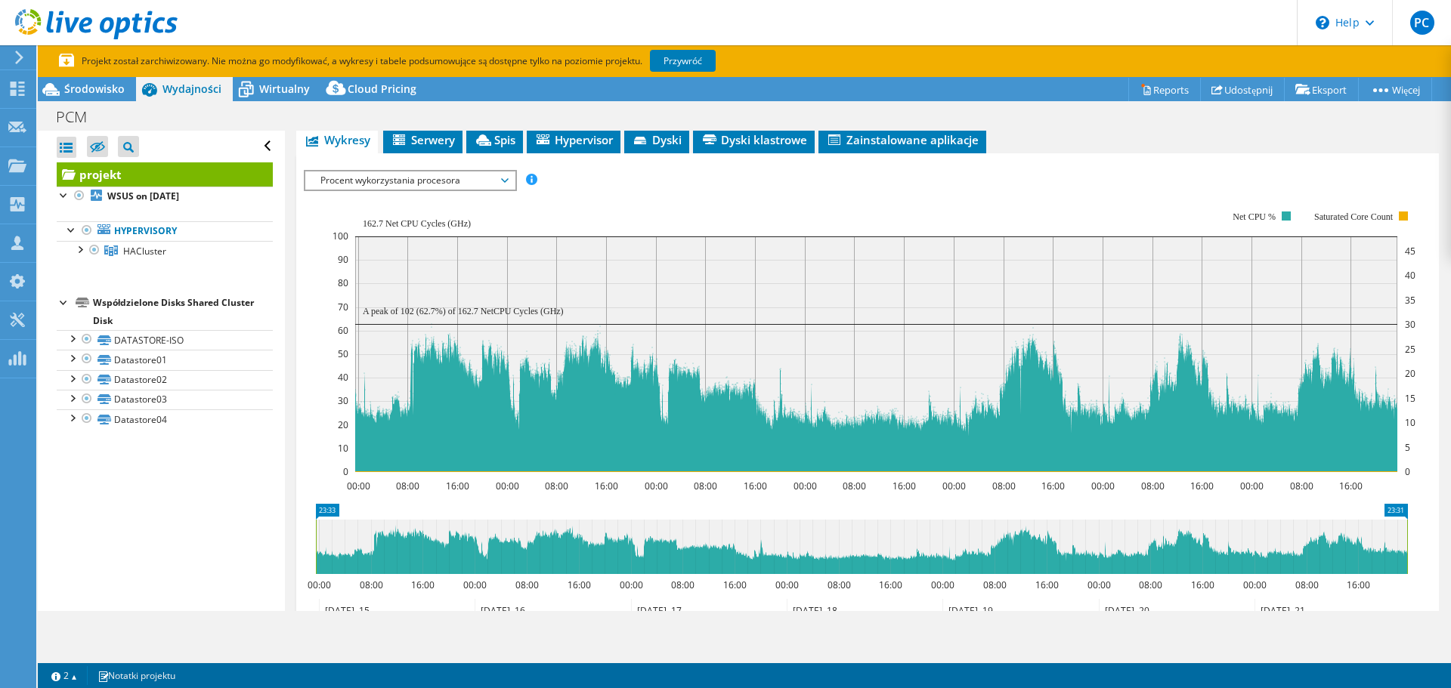
click at [676, 185] on div "IOPS Przepustowość dysku Rozmiar wejścia/wyjścia Opóźnienie Głębokość kolejki P…" at bounding box center [867, 180] width 1127 height 20
click at [925, 164] on div "IOPS Przepustowość dysku Rozmiar wejścia/wyjścia Opóźnienie Głębokość kolejki P…" at bounding box center [867, 416] width 1127 height 508
click at [1353, 175] on div "IOPS Przepustowość dysku Rozmiar wejścia/wyjścia Opóźnienie Głębokość kolejki P…" at bounding box center [867, 180] width 1127 height 20
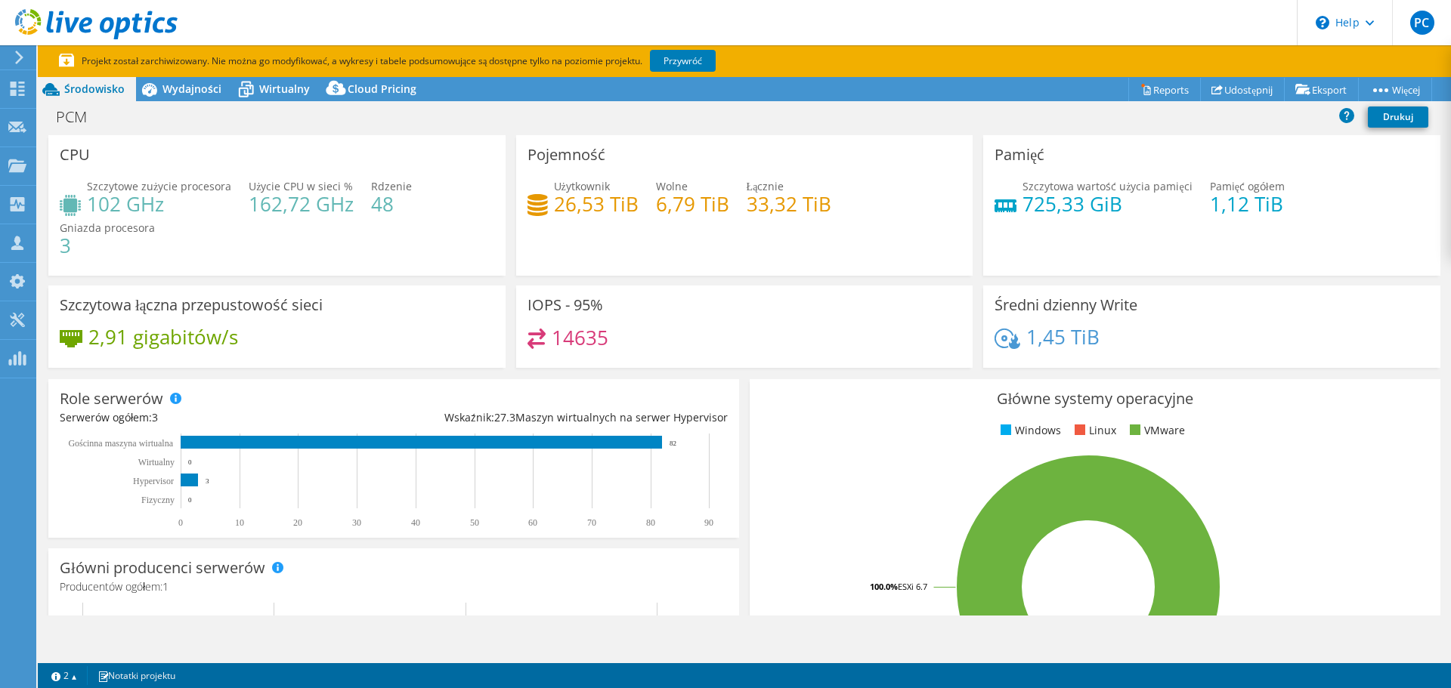
select select "USD"
click at [165, 122] on div "PCM Drukuj" at bounding box center [744, 117] width 1413 height 28
click at [581, 338] on h4 "14635" at bounding box center [580, 337] width 57 height 17
click at [803, 455] on rect at bounding box center [1088, 587] width 654 height 264
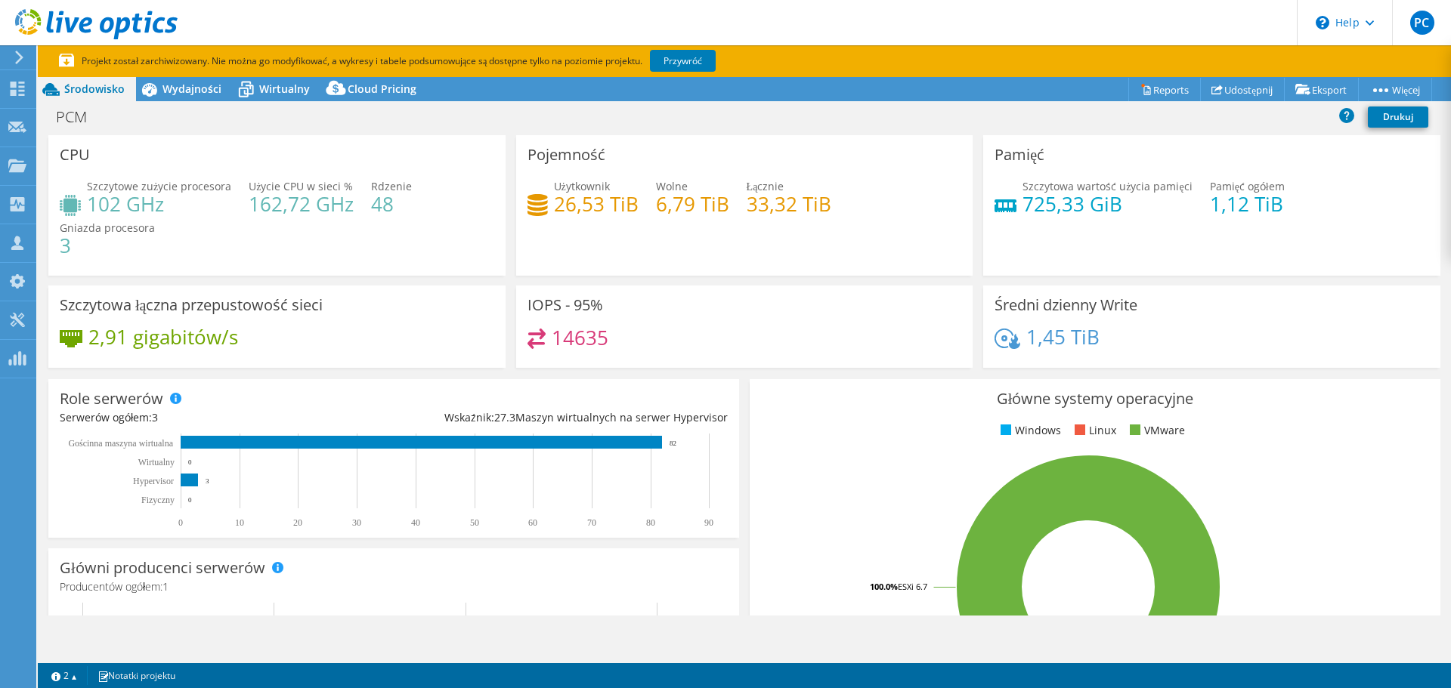
click at [734, 614] on div "Główni producenci serwerów Producenci wyświetlani są dla serwerów fizycznych or…" at bounding box center [393, 644] width 701 height 203
